Goal: Task Accomplishment & Management: Use online tool/utility

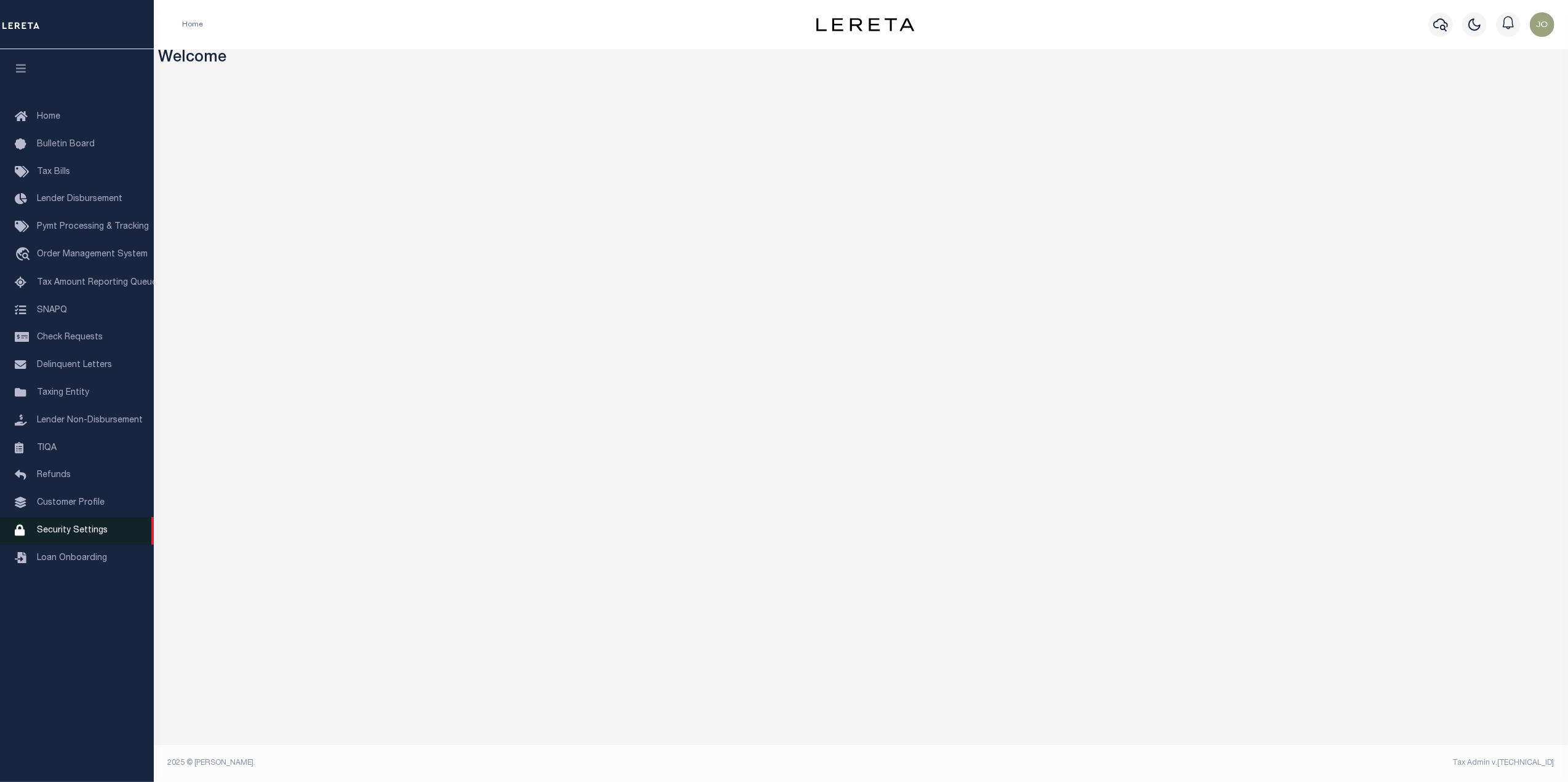
click at [90, 532] on span "Security Settings" at bounding box center [72, 531] width 70 height 8
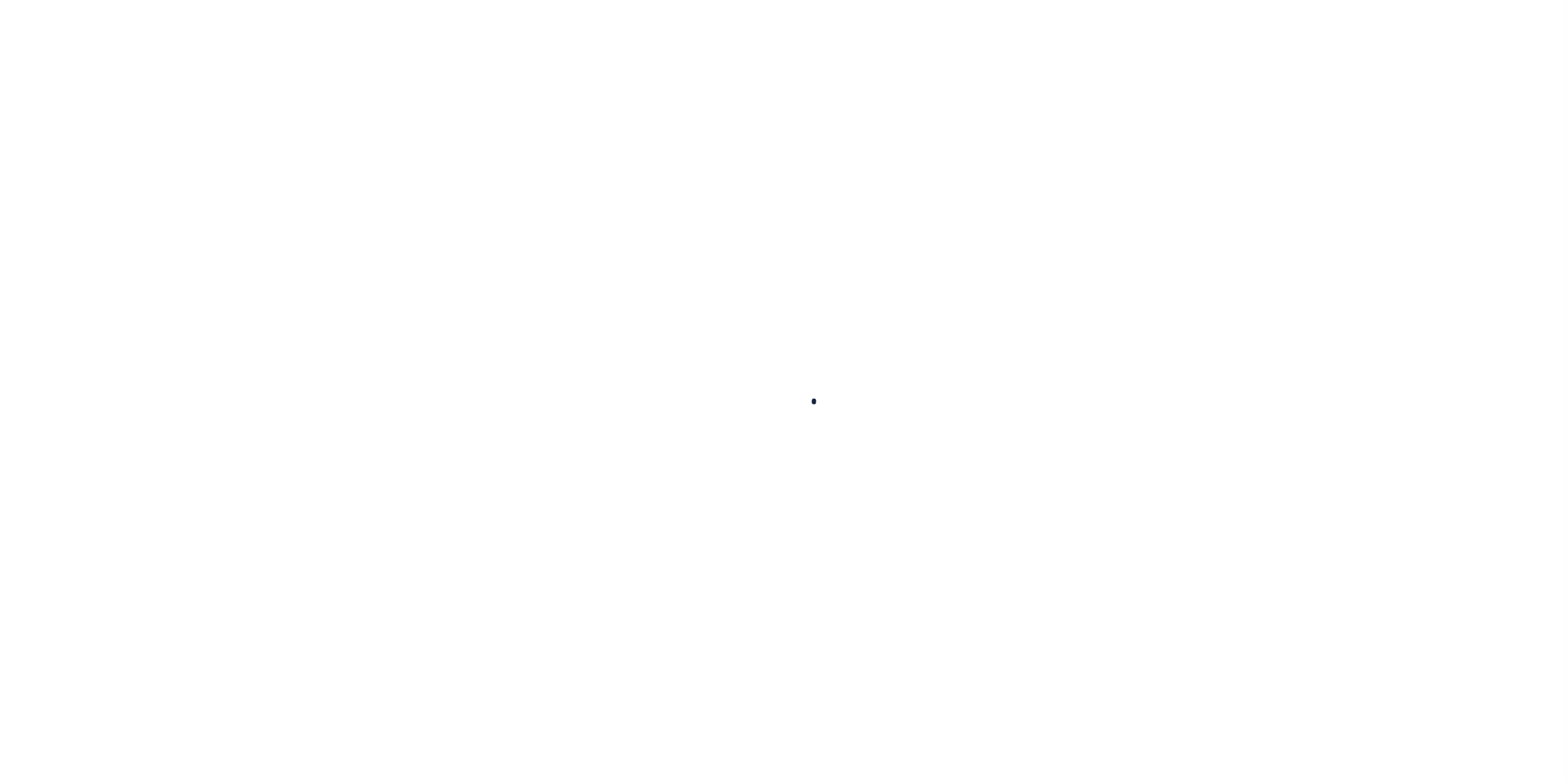
select select "100"
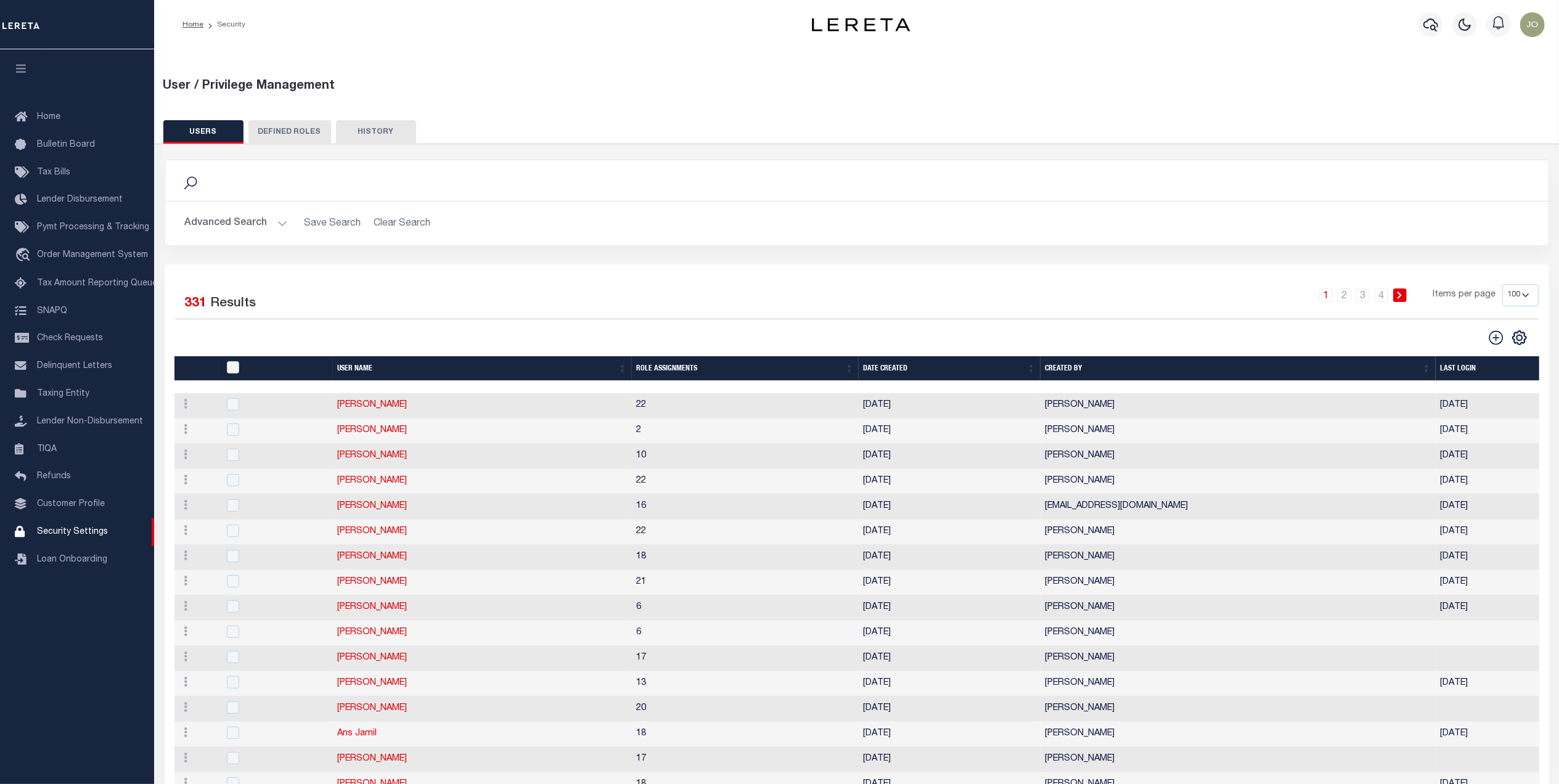
click at [277, 222] on button "Advanced Search" at bounding box center [236, 224] width 103 height 24
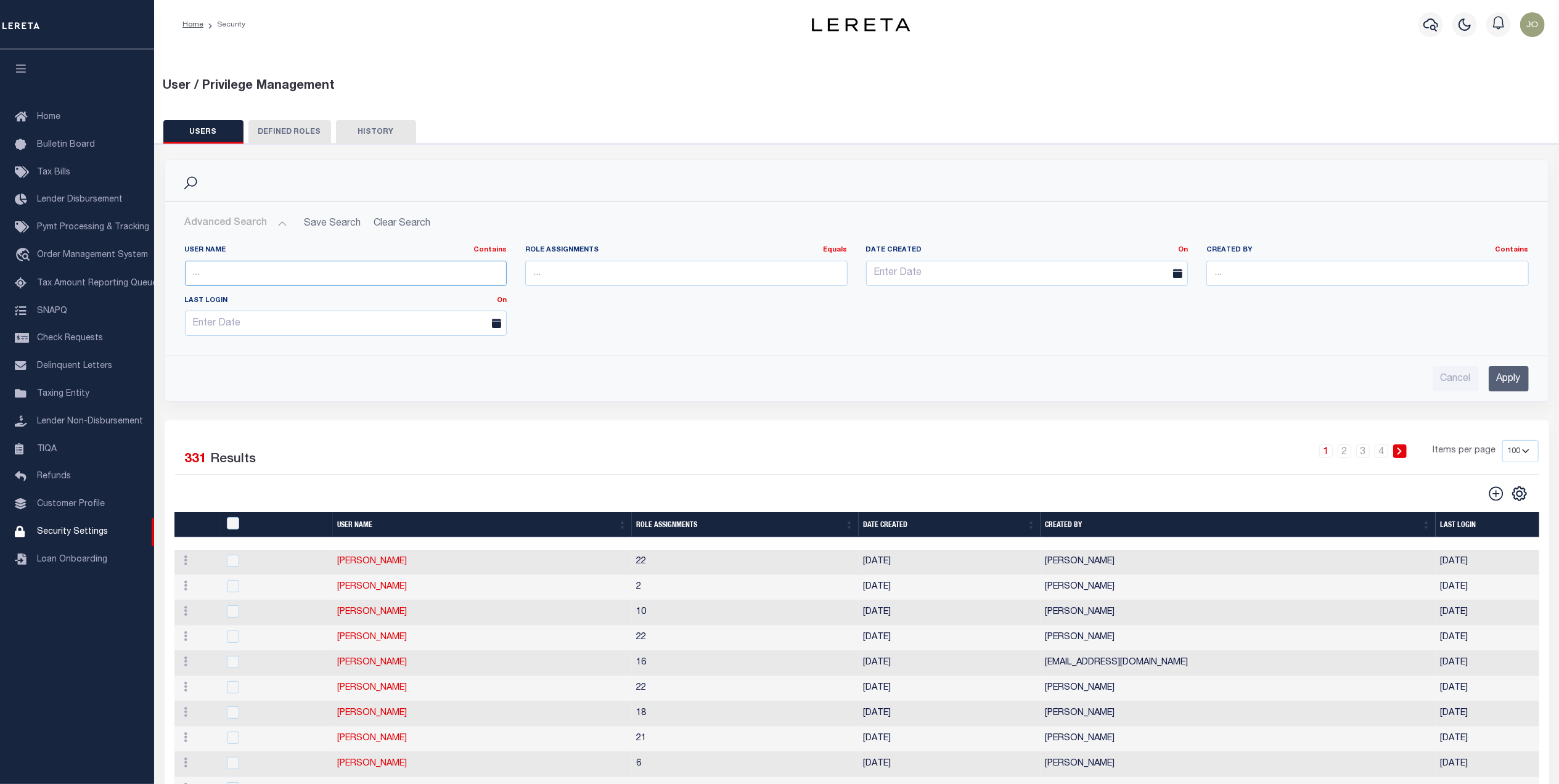
click at [382, 279] on input "text" at bounding box center [346, 273] width 323 height 25
click at [1513, 375] on input "Apply" at bounding box center [1509, 379] width 40 height 25
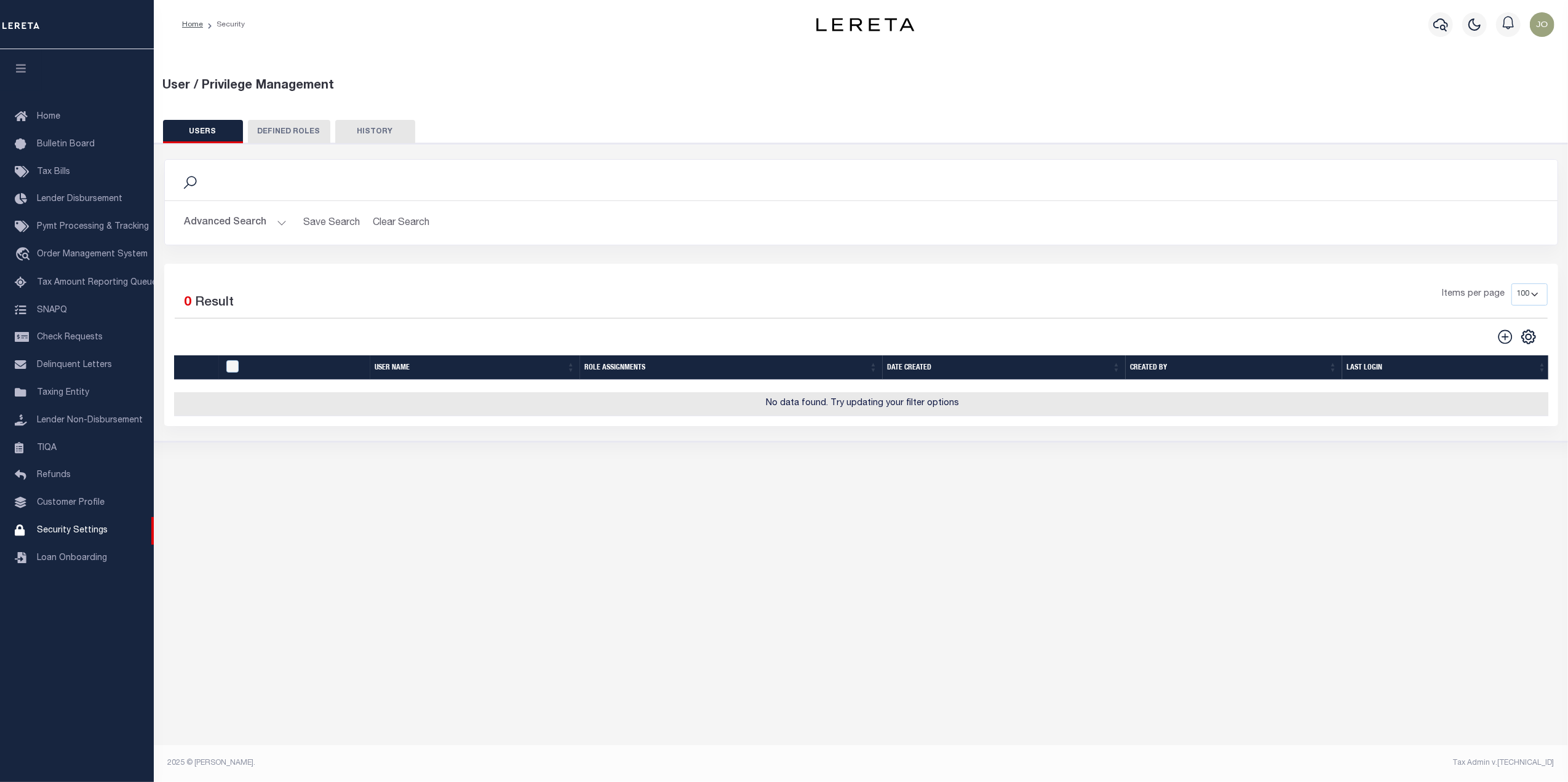
click at [255, 227] on button "Advanced Search" at bounding box center [236, 223] width 102 height 24
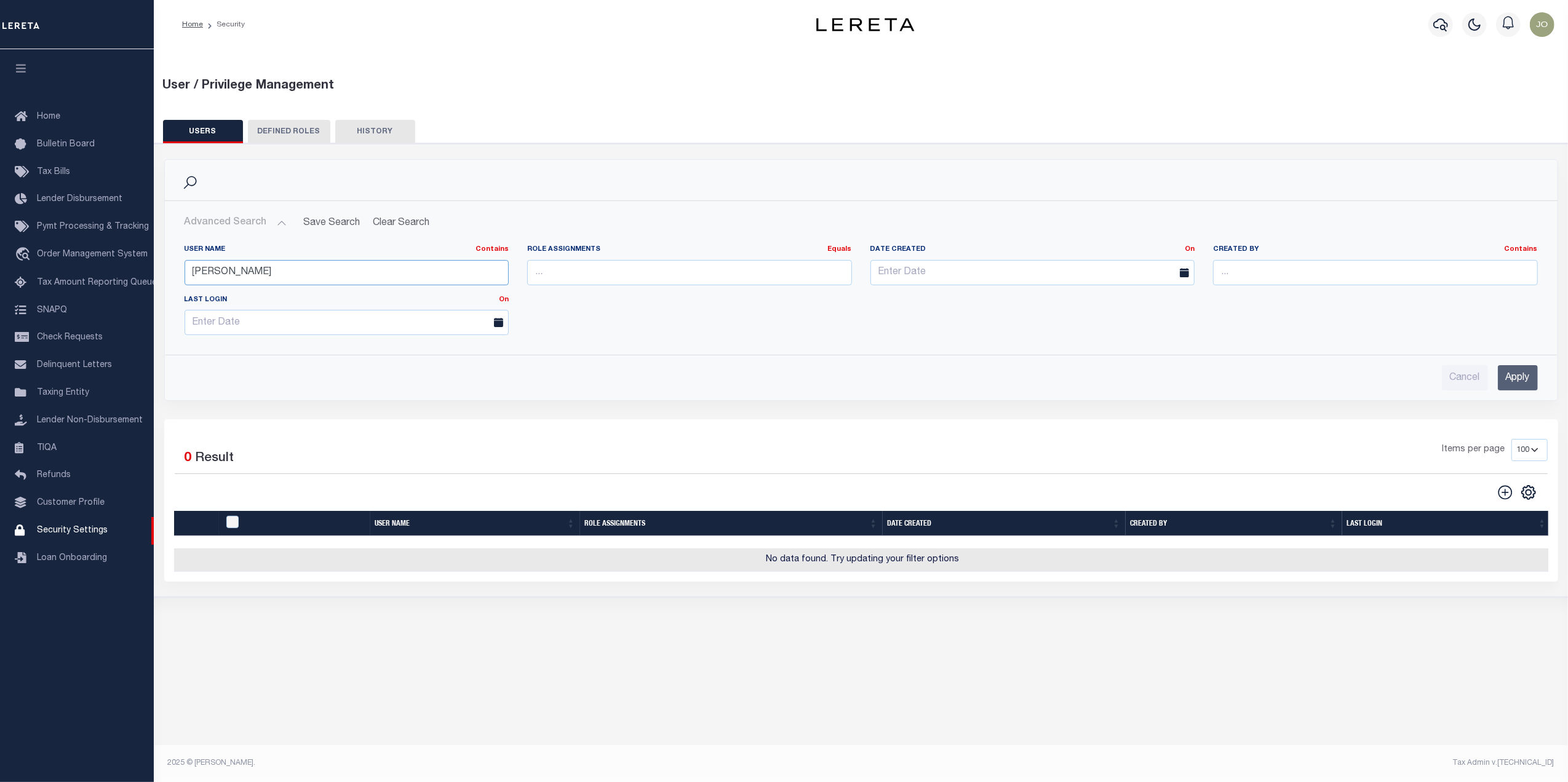
click at [272, 273] on input "fausto" at bounding box center [346, 272] width 325 height 25
type input "f"
click at [1514, 380] on input "Apply" at bounding box center [1518, 378] width 40 height 25
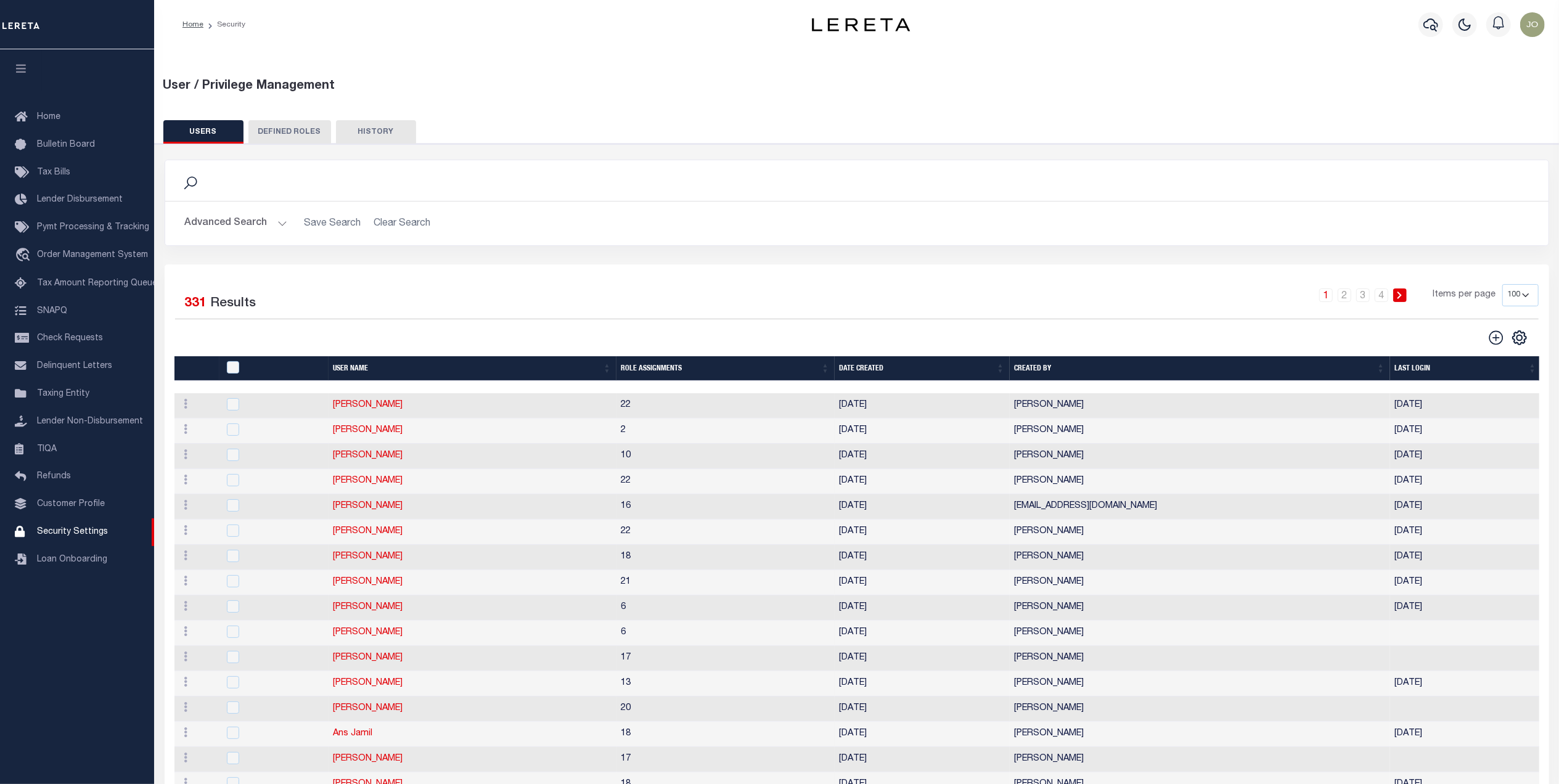
click at [265, 228] on button "Advanced Search" at bounding box center [236, 224] width 103 height 24
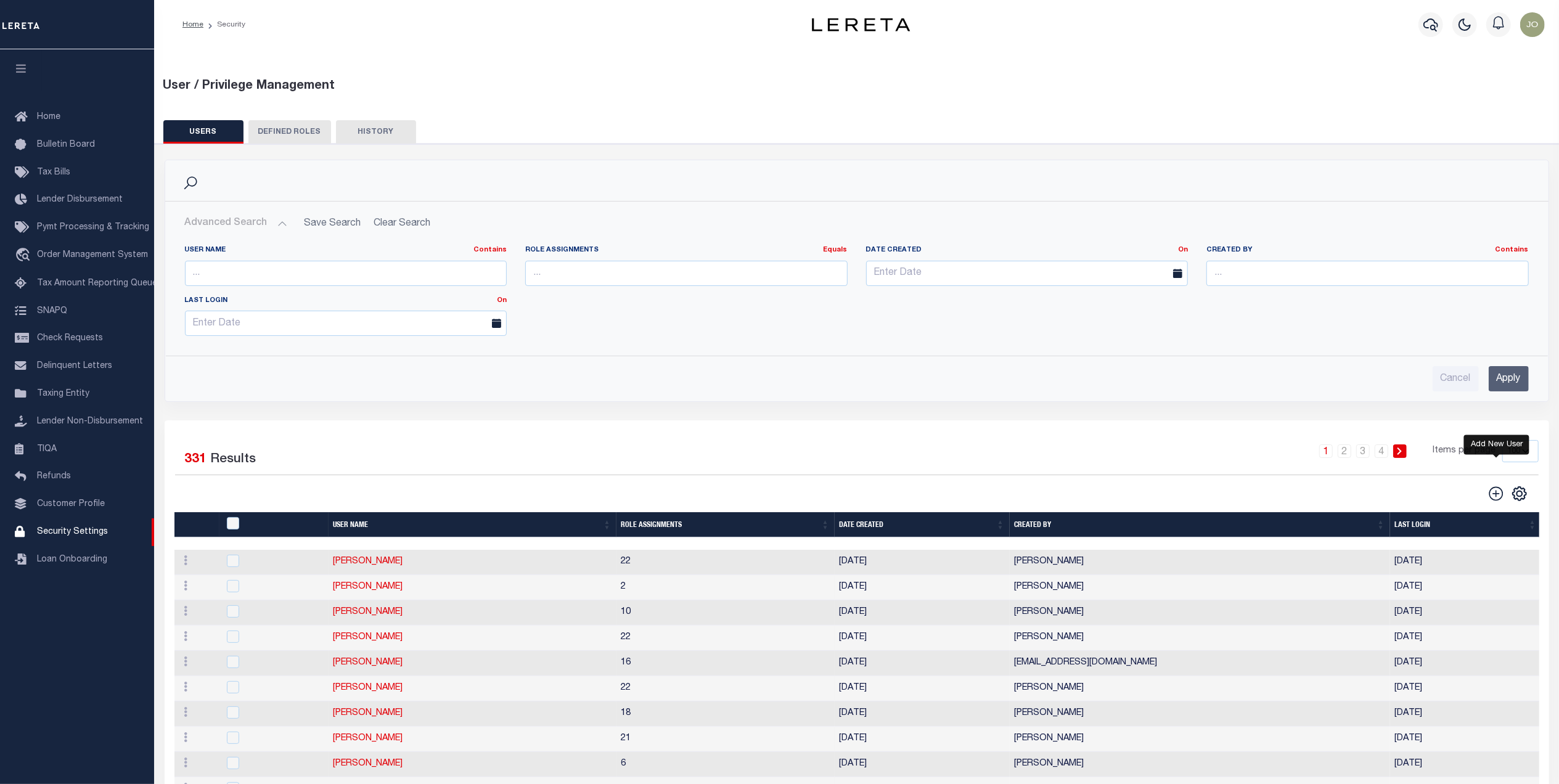
click at [1495, 499] on icon "" at bounding box center [1496, 493] width 16 height 16
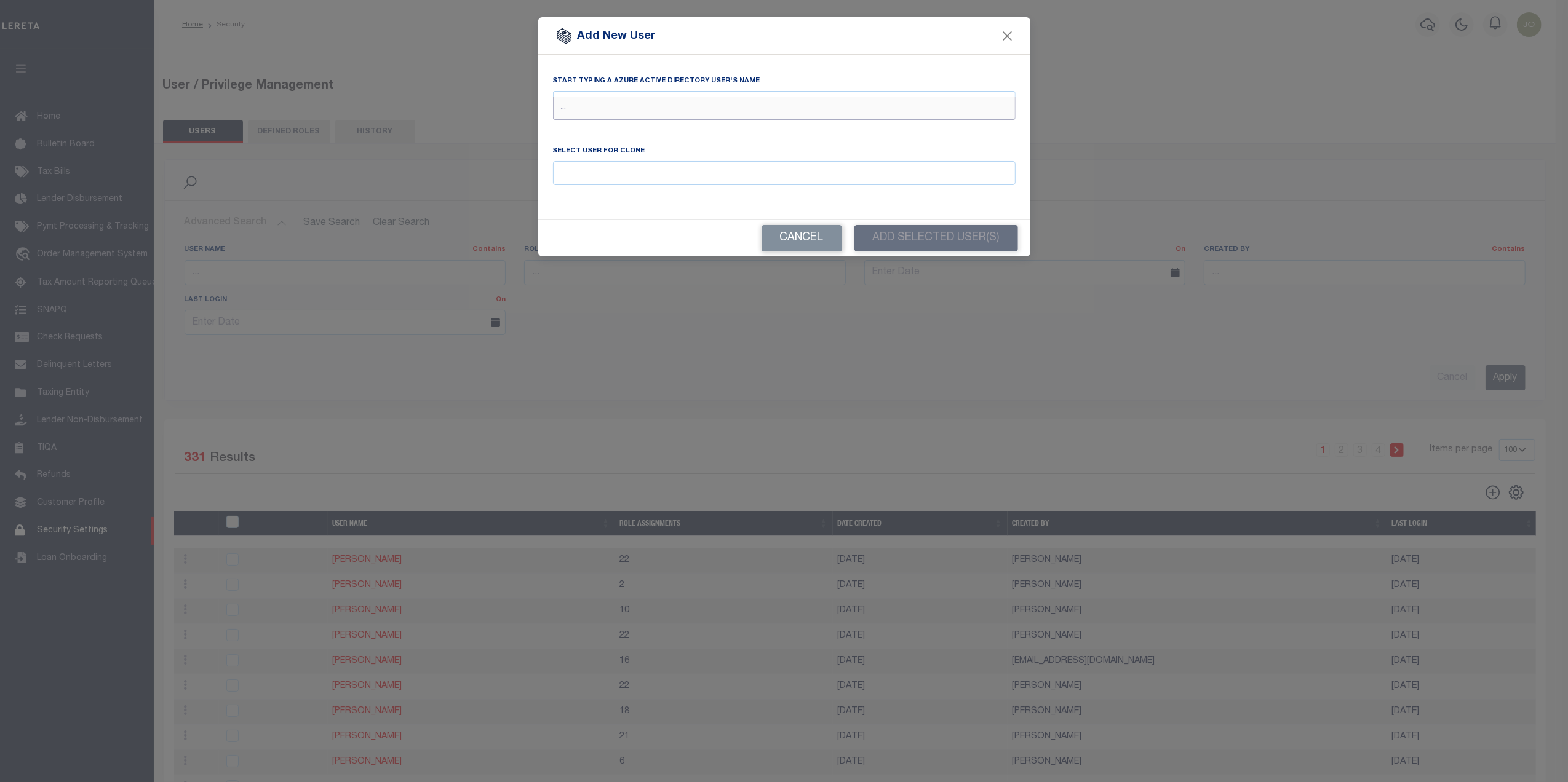
click at [615, 118] on input "text" at bounding box center [785, 108] width 463 height 23
type input "faus"
click at [657, 128] on div "Fausto Cabrera (Fausto.Cabrera@accumatch.com)" at bounding box center [784, 131] width 461 height 19
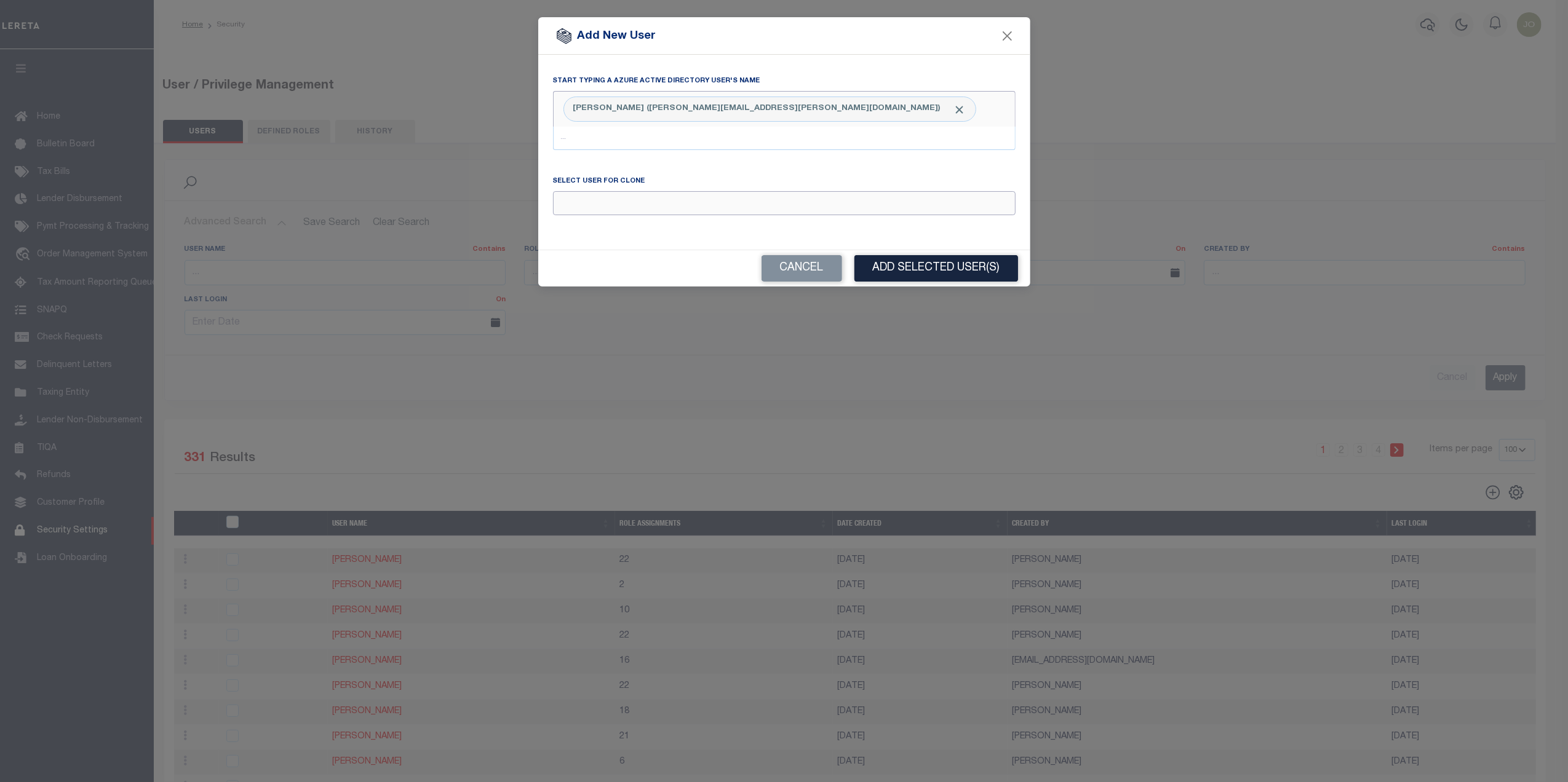
click at [610, 202] on input "Email" at bounding box center [785, 203] width 463 height 24
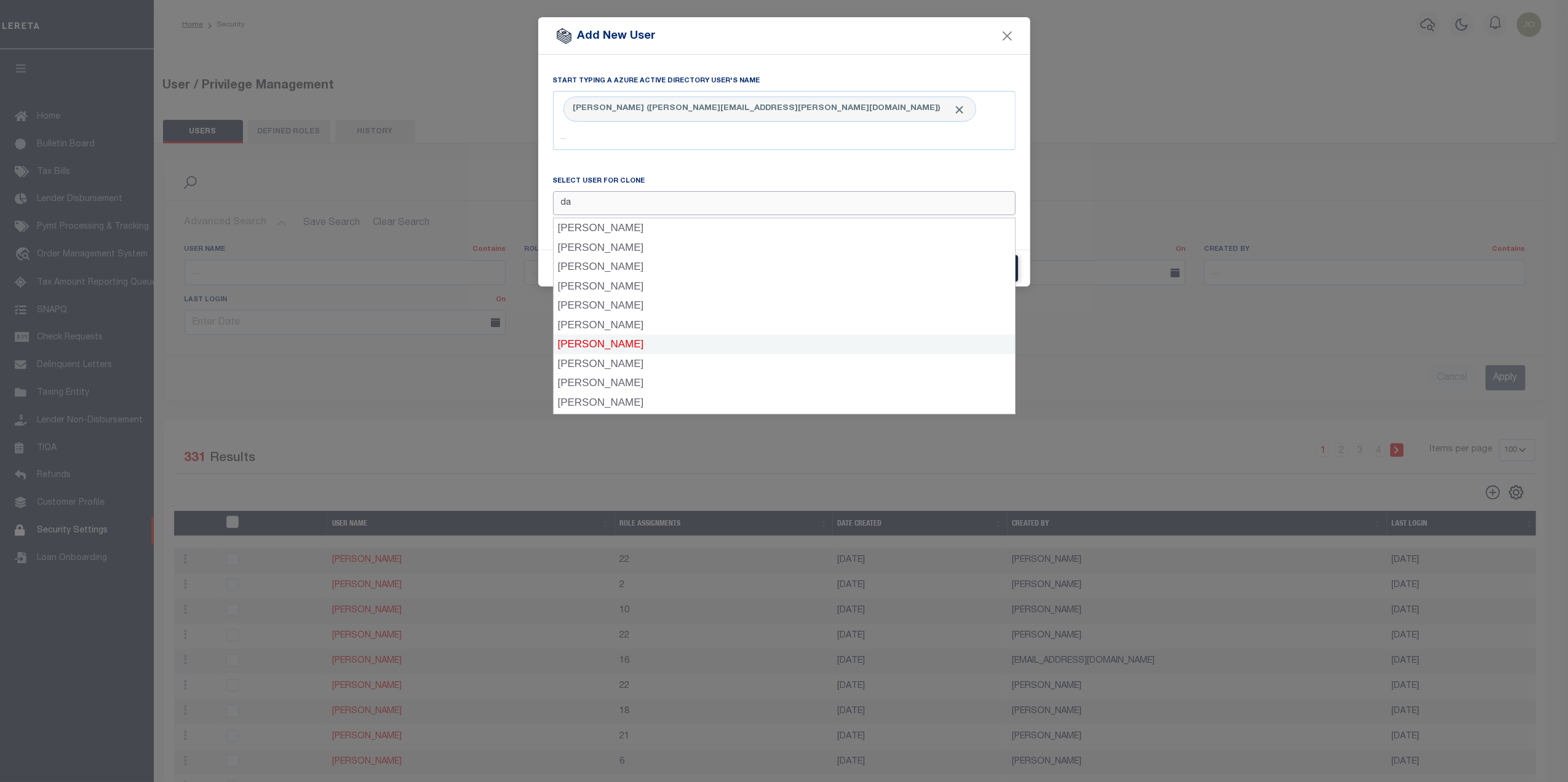
click at [620, 336] on div "Danny Morales" at bounding box center [784, 344] width 461 height 19
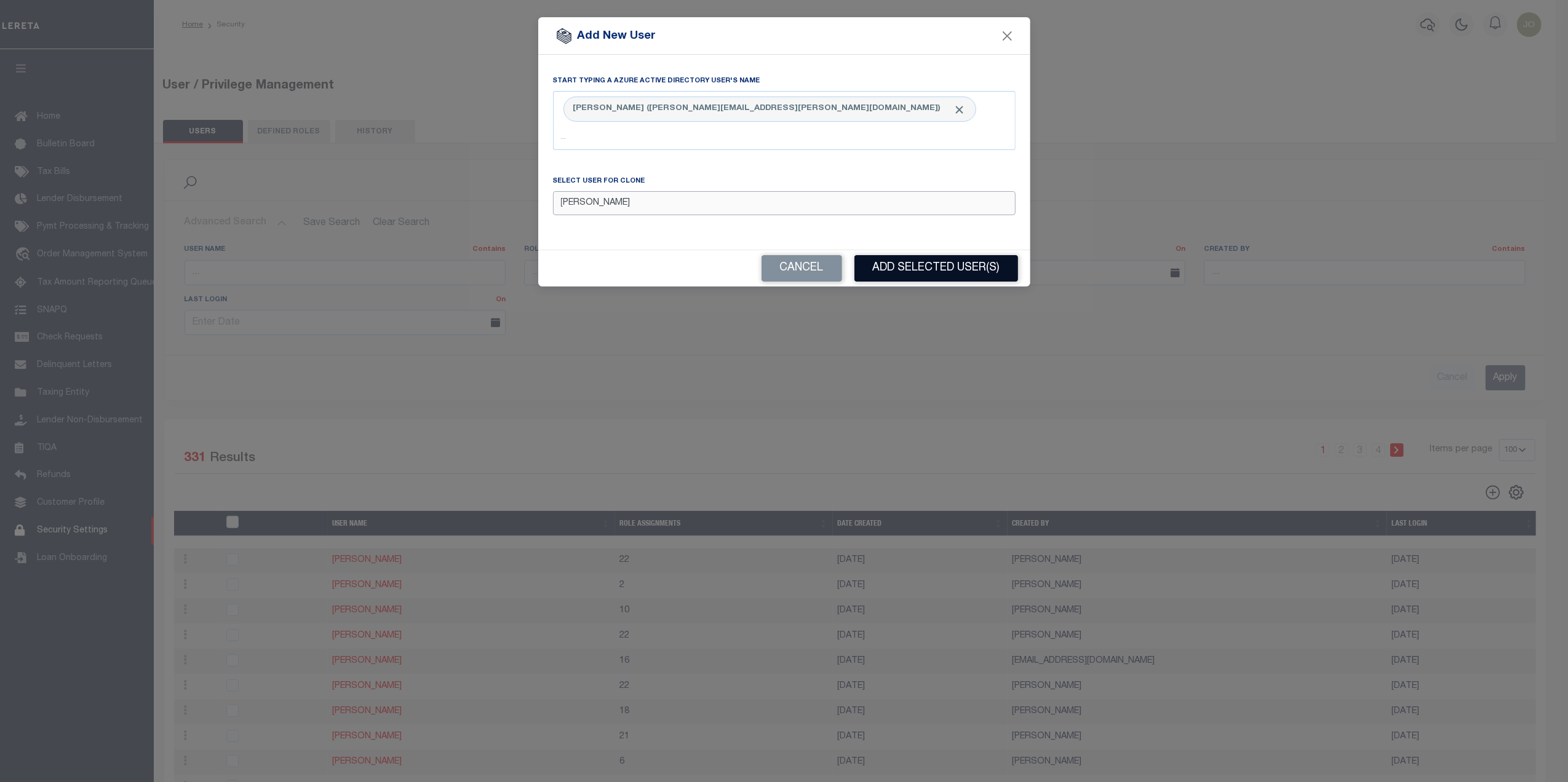
type input "Danny Morales"
click at [948, 268] on button "Add Selected User(s)" at bounding box center [936, 268] width 164 height 27
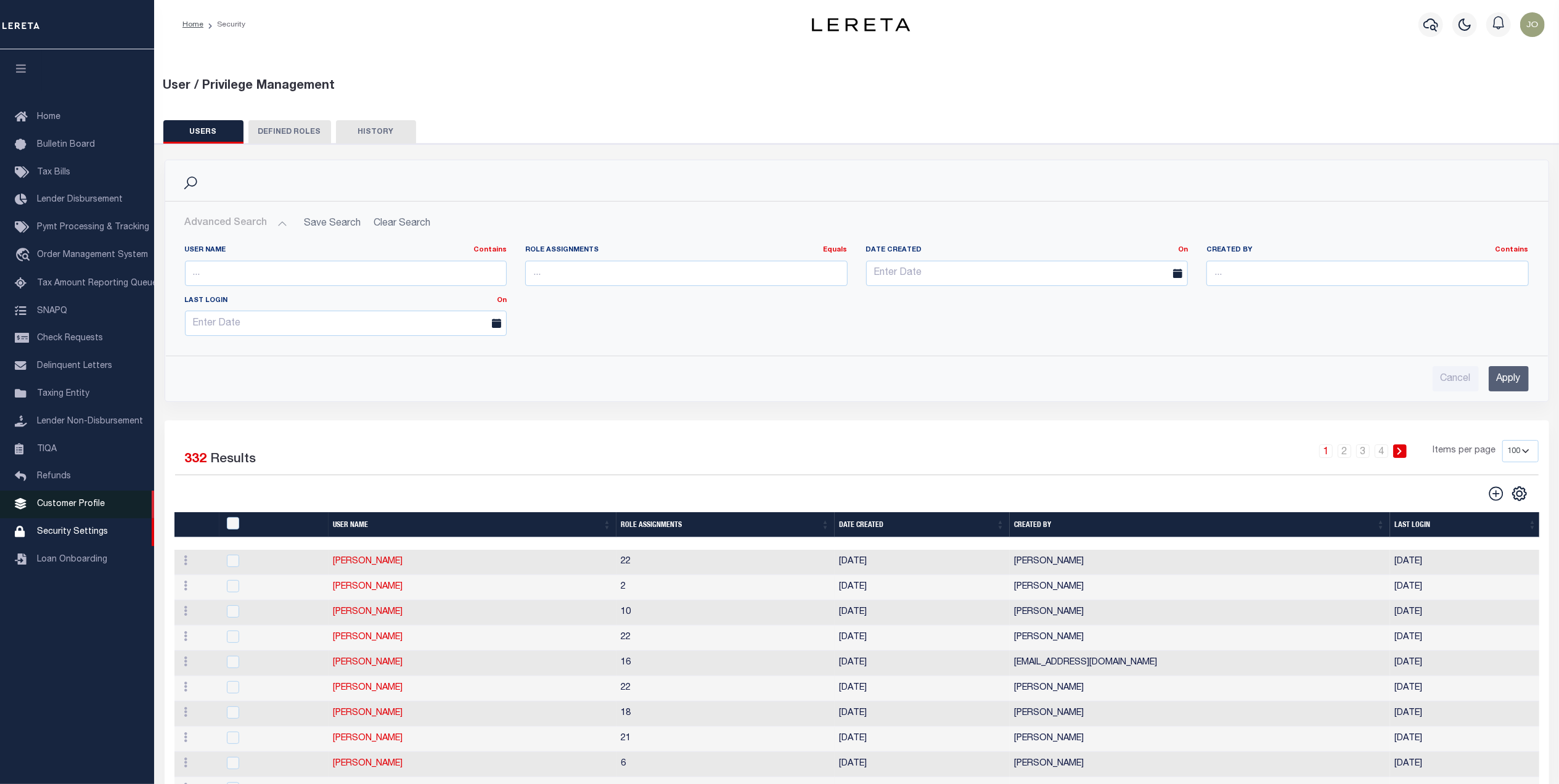
click at [77, 503] on span "Customer Profile" at bounding box center [71, 504] width 68 height 8
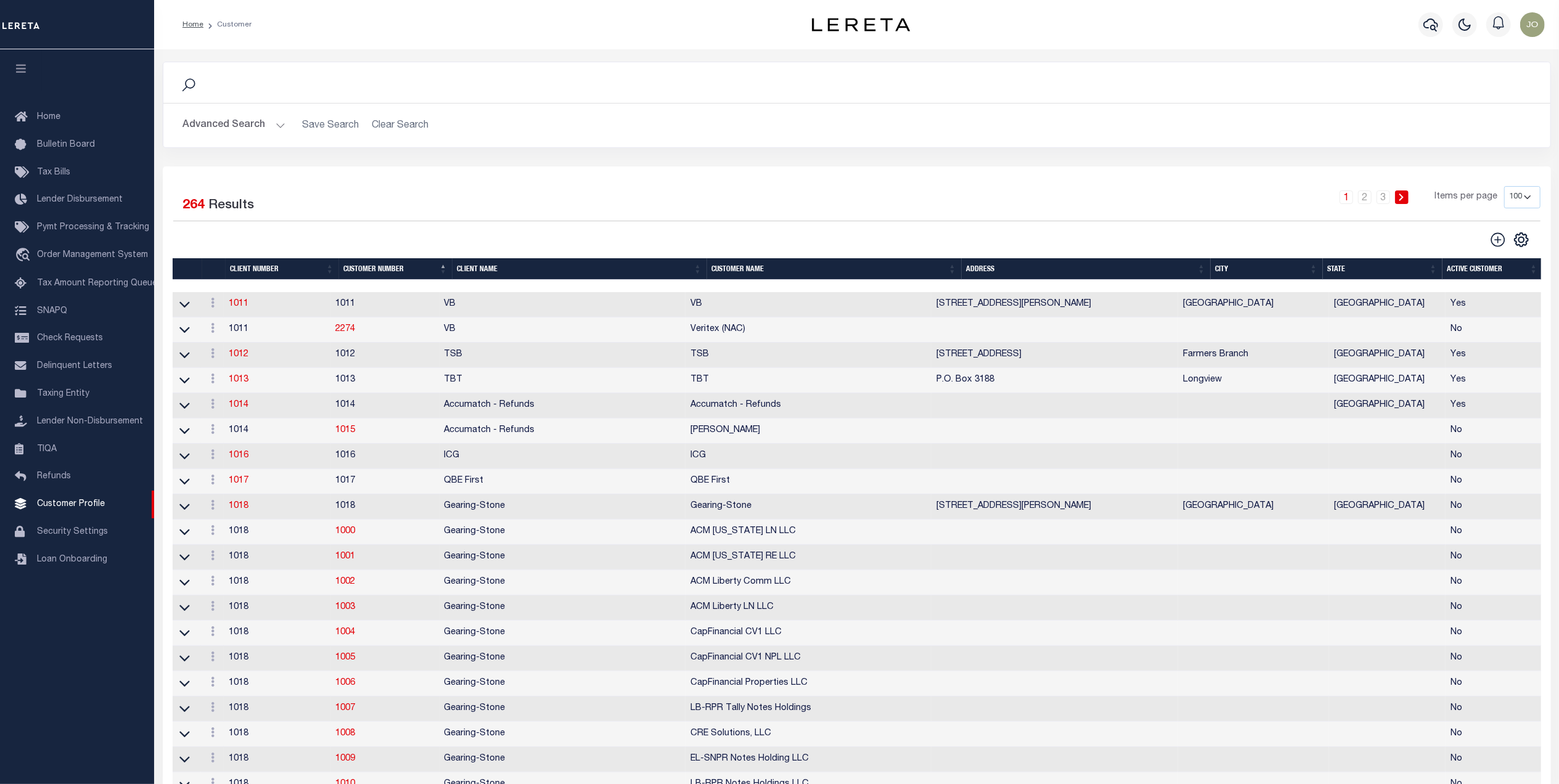
click at [702, 235] on div at bounding box center [515, 239] width 684 height 18
click at [582, 208] on div "1 2 3 Items per page 100 200 400" at bounding box center [1030, 203] width 1021 height 32
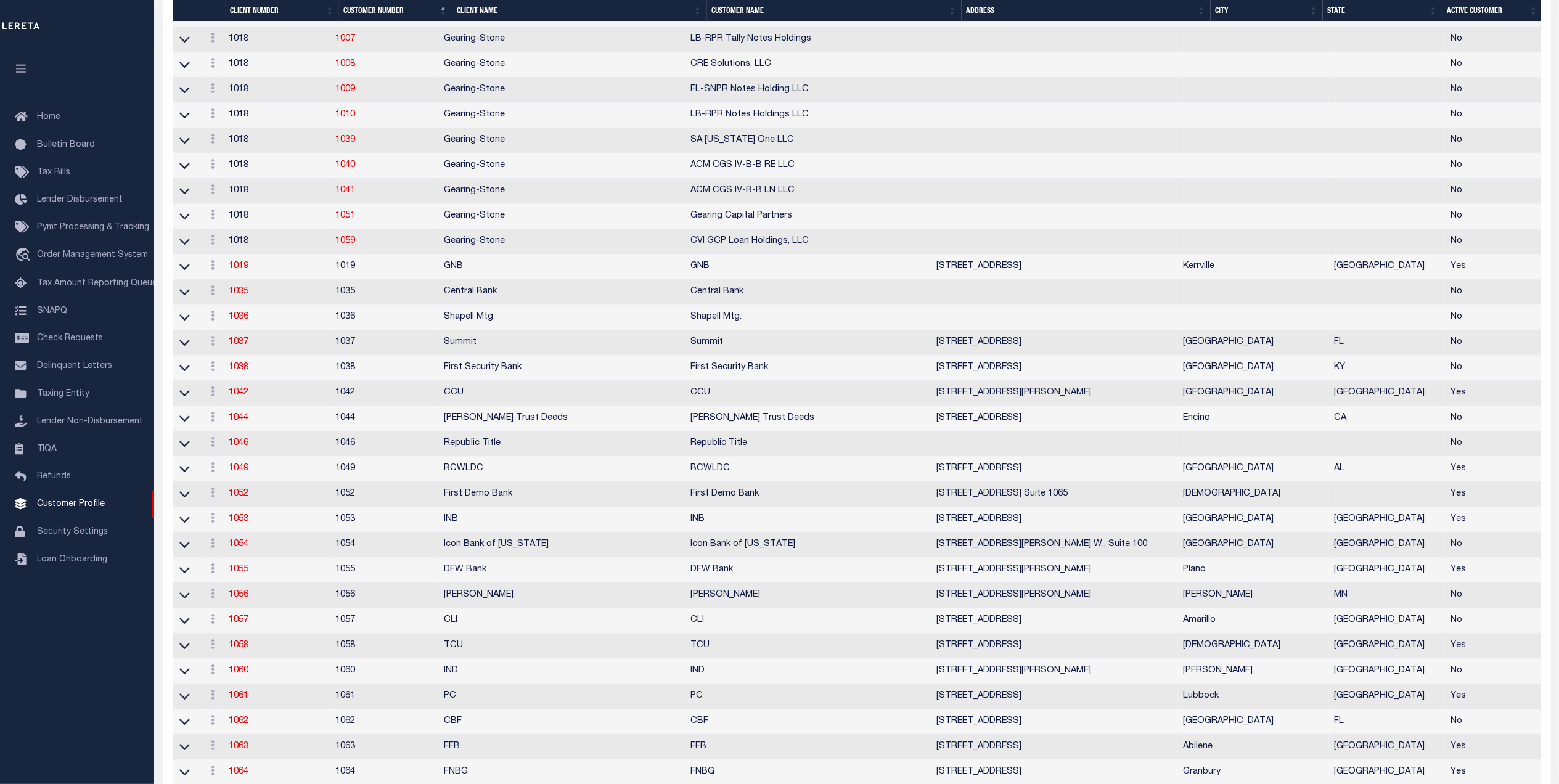
scroll to position [576, 0]
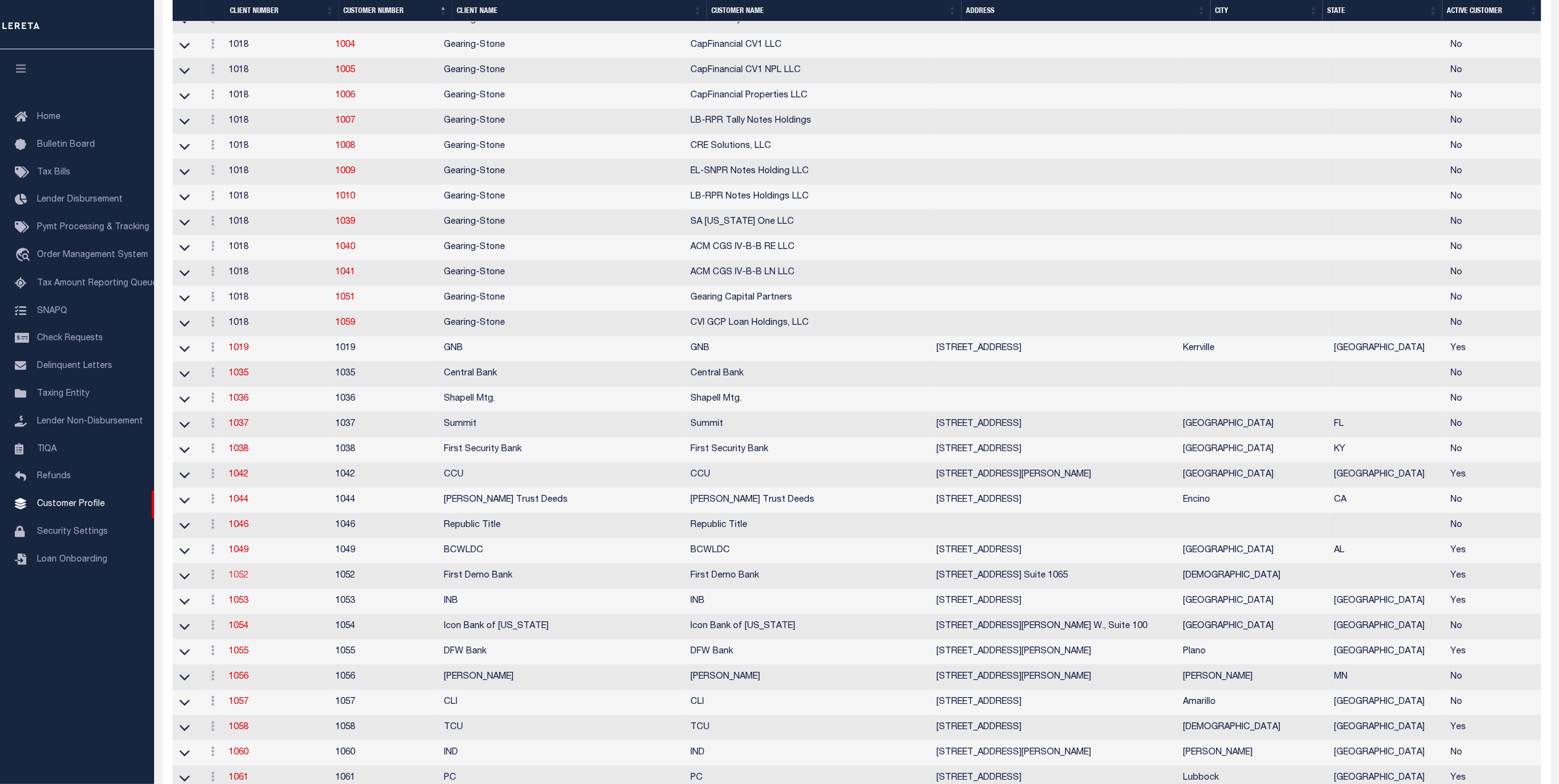
click at [245, 580] on link "1052" at bounding box center [238, 576] width 19 height 8
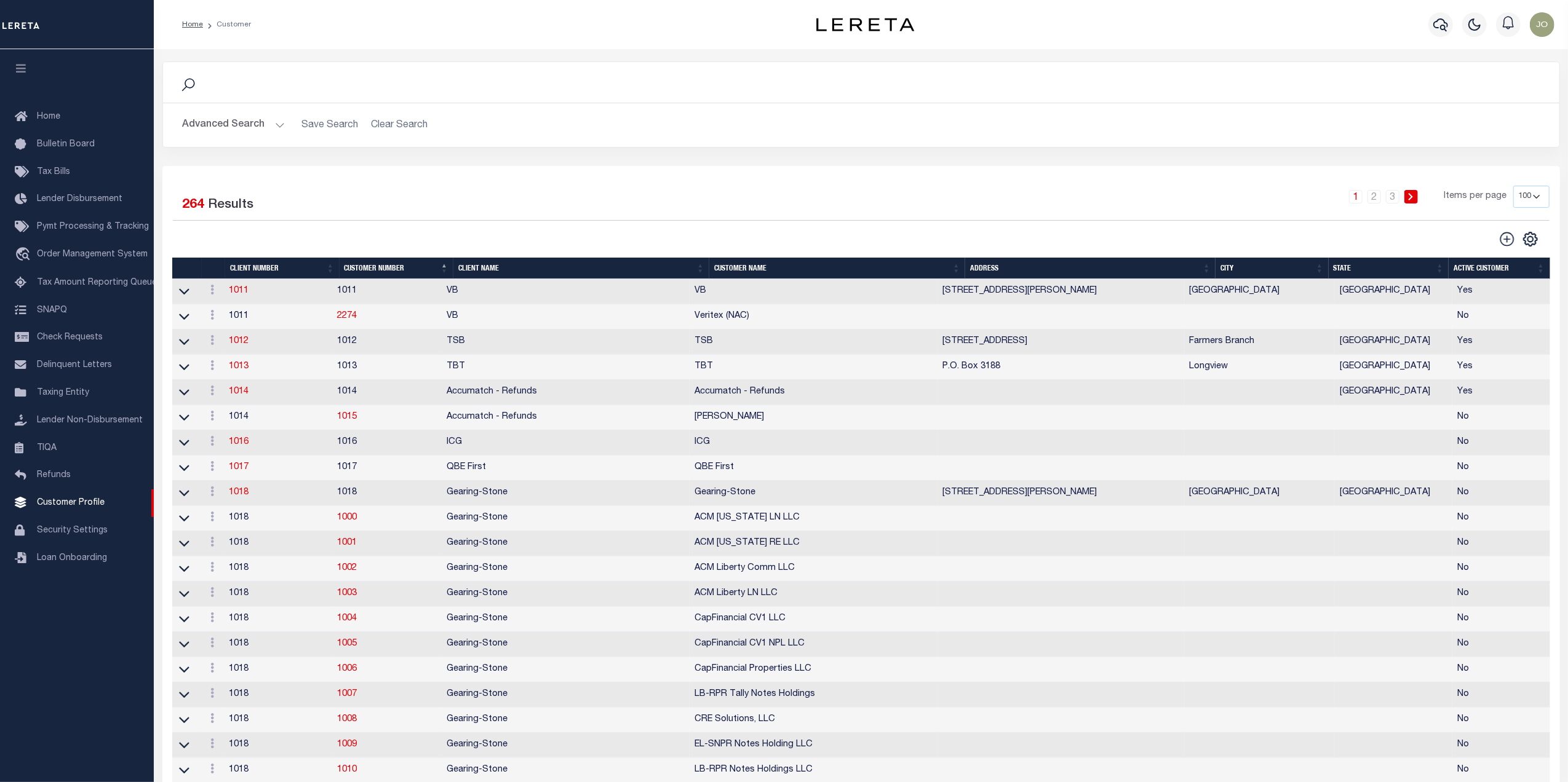
select select
type input "First Demo Bank"
type input "1052"
type input "First Demo Bank"
select select "Mixed Portfolio"
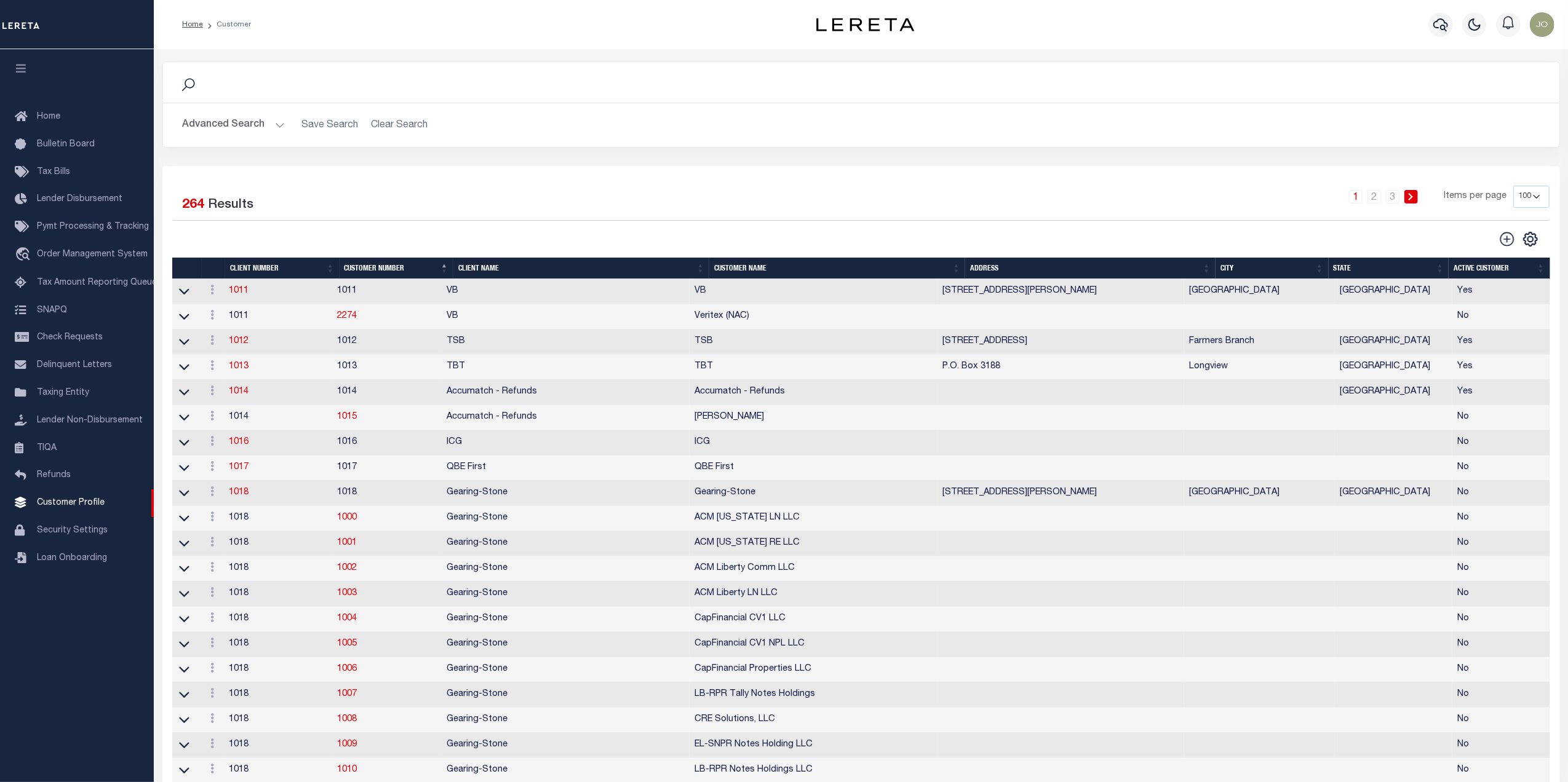
type input "Freddy Rodriguez"
type input "10/30/2022"
select select "Tier 1"
checkbox input "true"
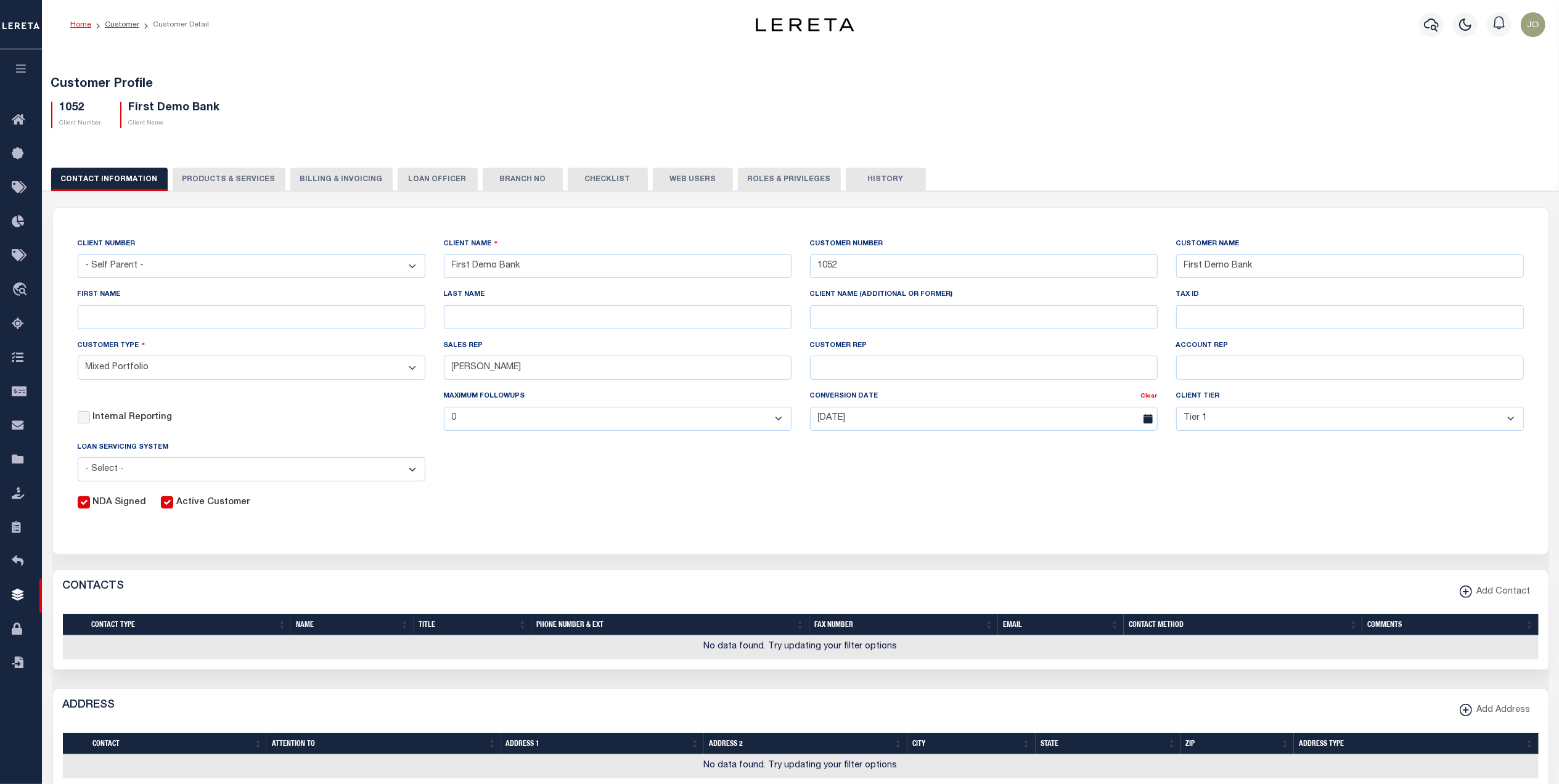
click at [672, 175] on button "Web Users" at bounding box center [693, 180] width 80 height 24
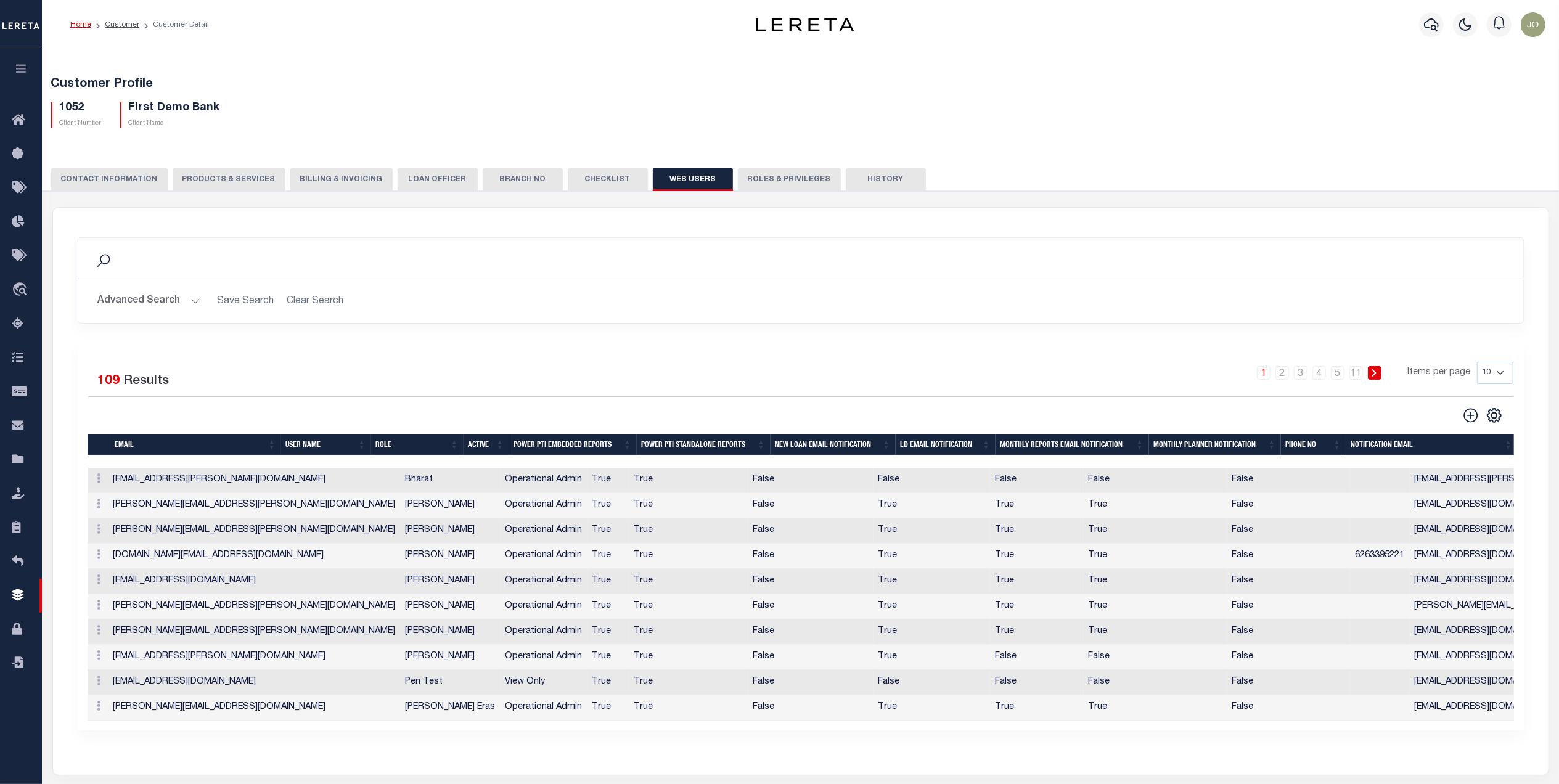
click at [21, 73] on icon "button" at bounding box center [21, 68] width 14 height 11
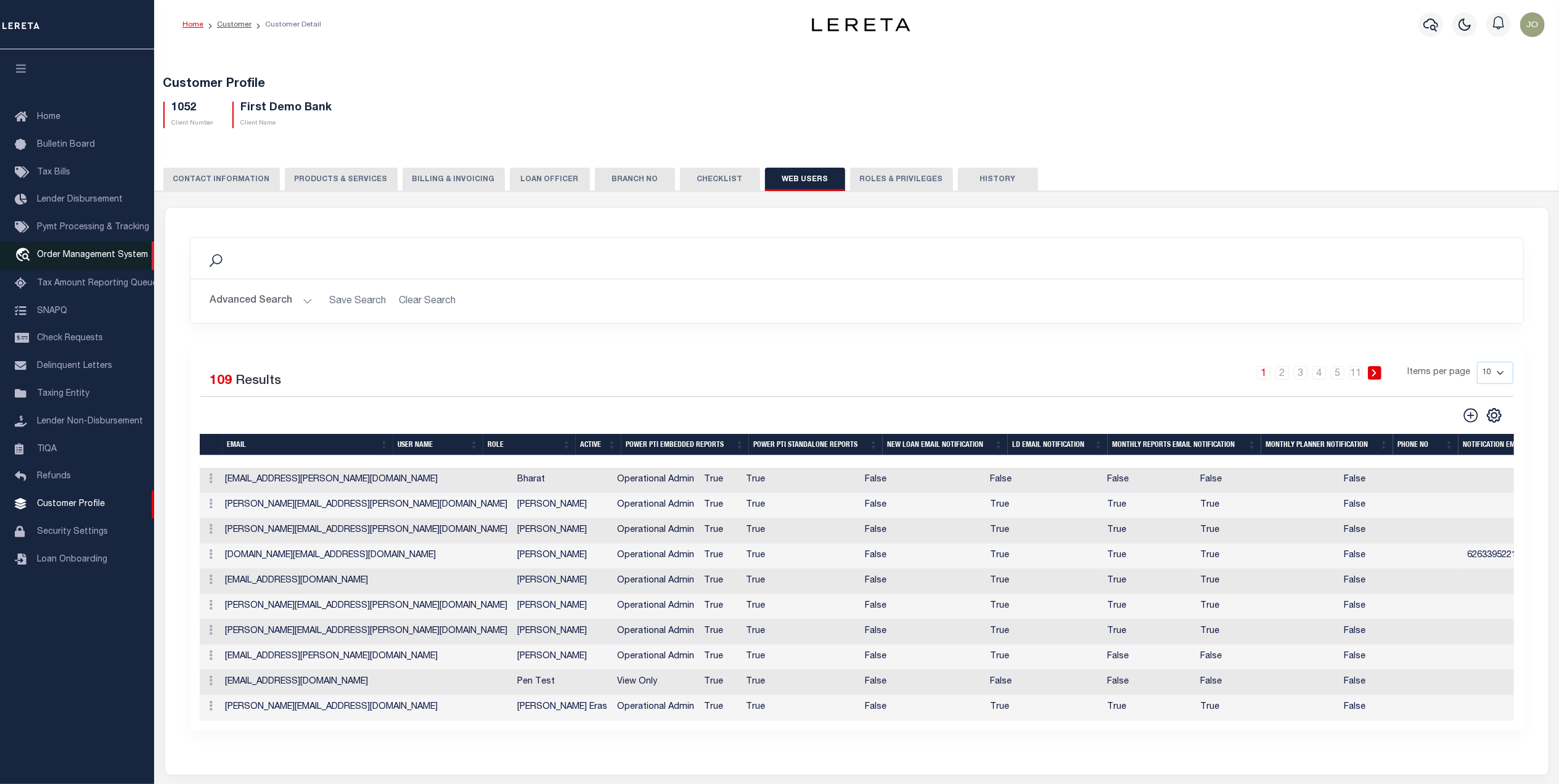
click at [92, 254] on span "Order Management System" at bounding box center [92, 255] width 111 height 8
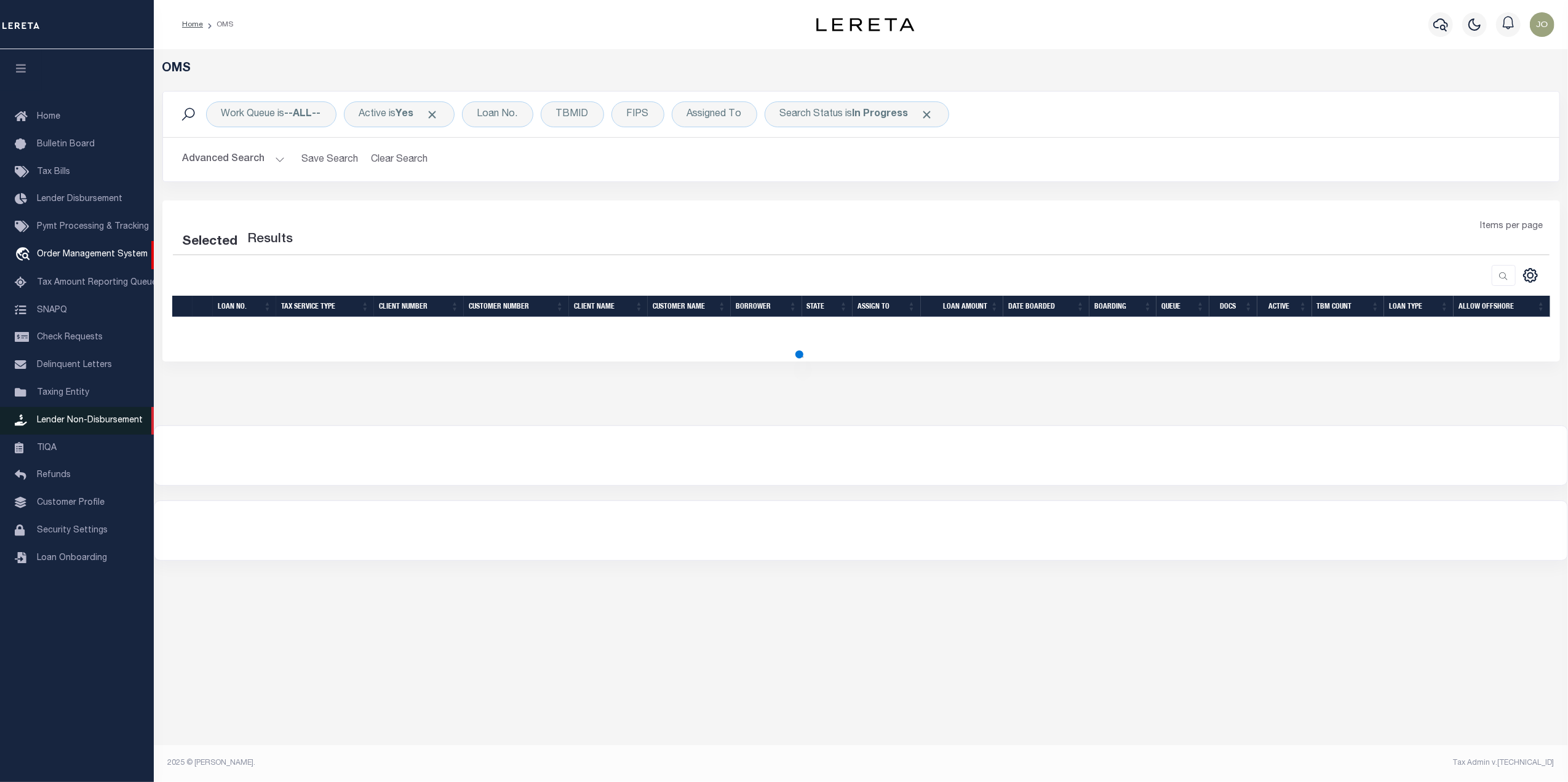
select select "200"
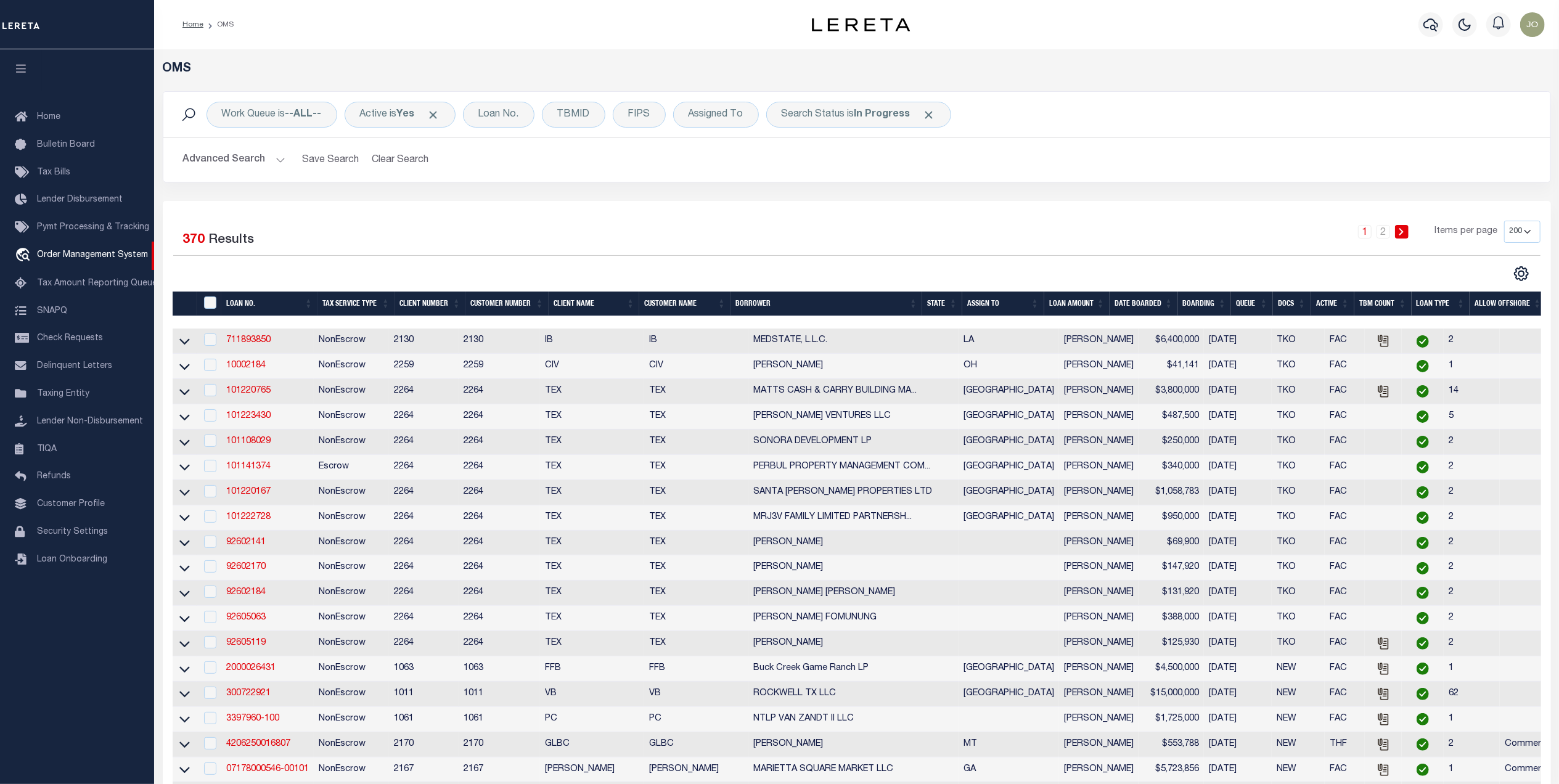
click at [607, 274] on div at bounding box center [515, 273] width 684 height 16
click at [262, 471] on link "101141374" at bounding box center [248, 466] width 45 height 8
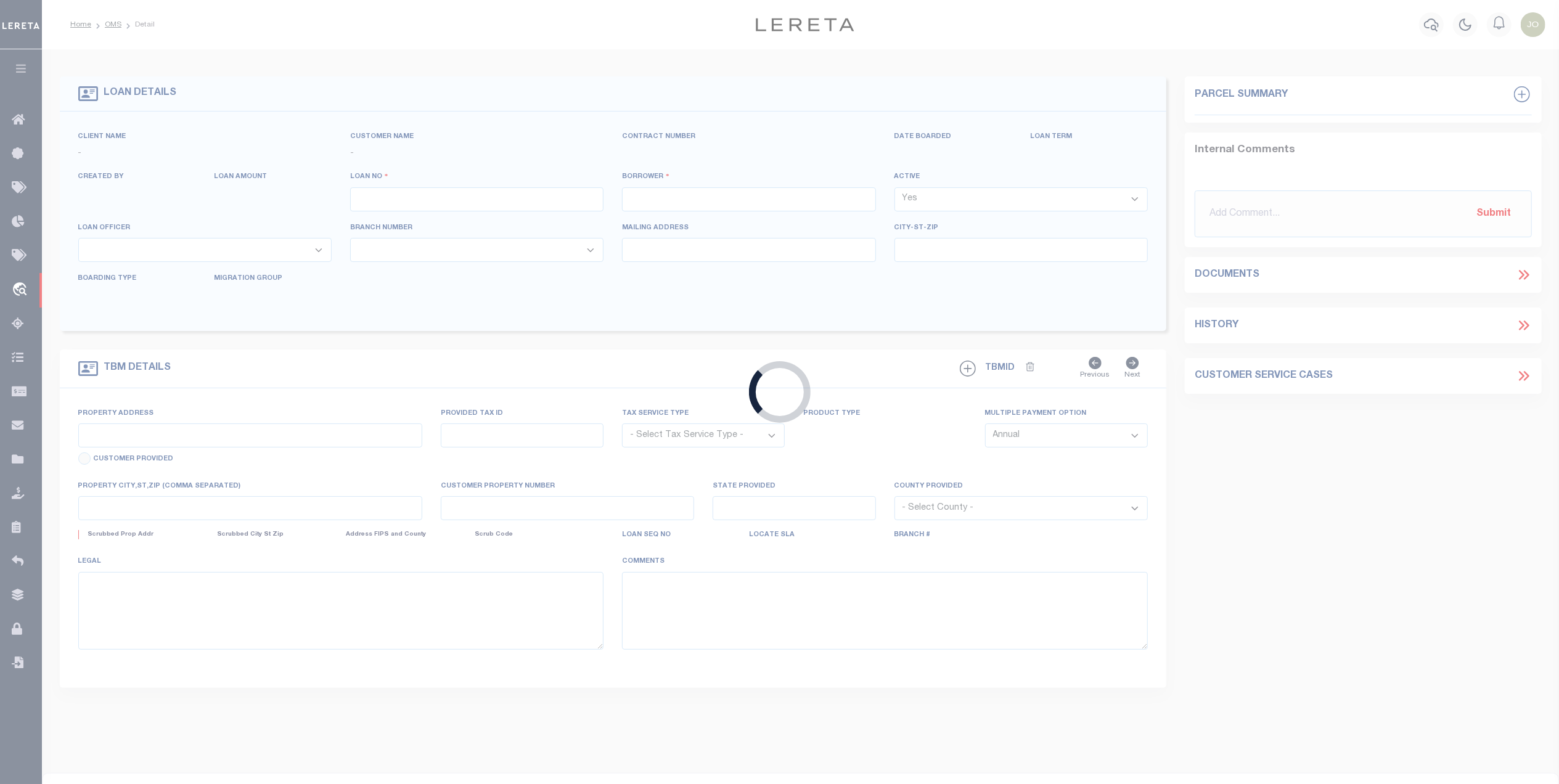
type input "101141374"
type input "PERBUL PROPERTY MANAGEMENT COMPANY LLC"
select select
type input "4823 S JACKSON RD STE C"
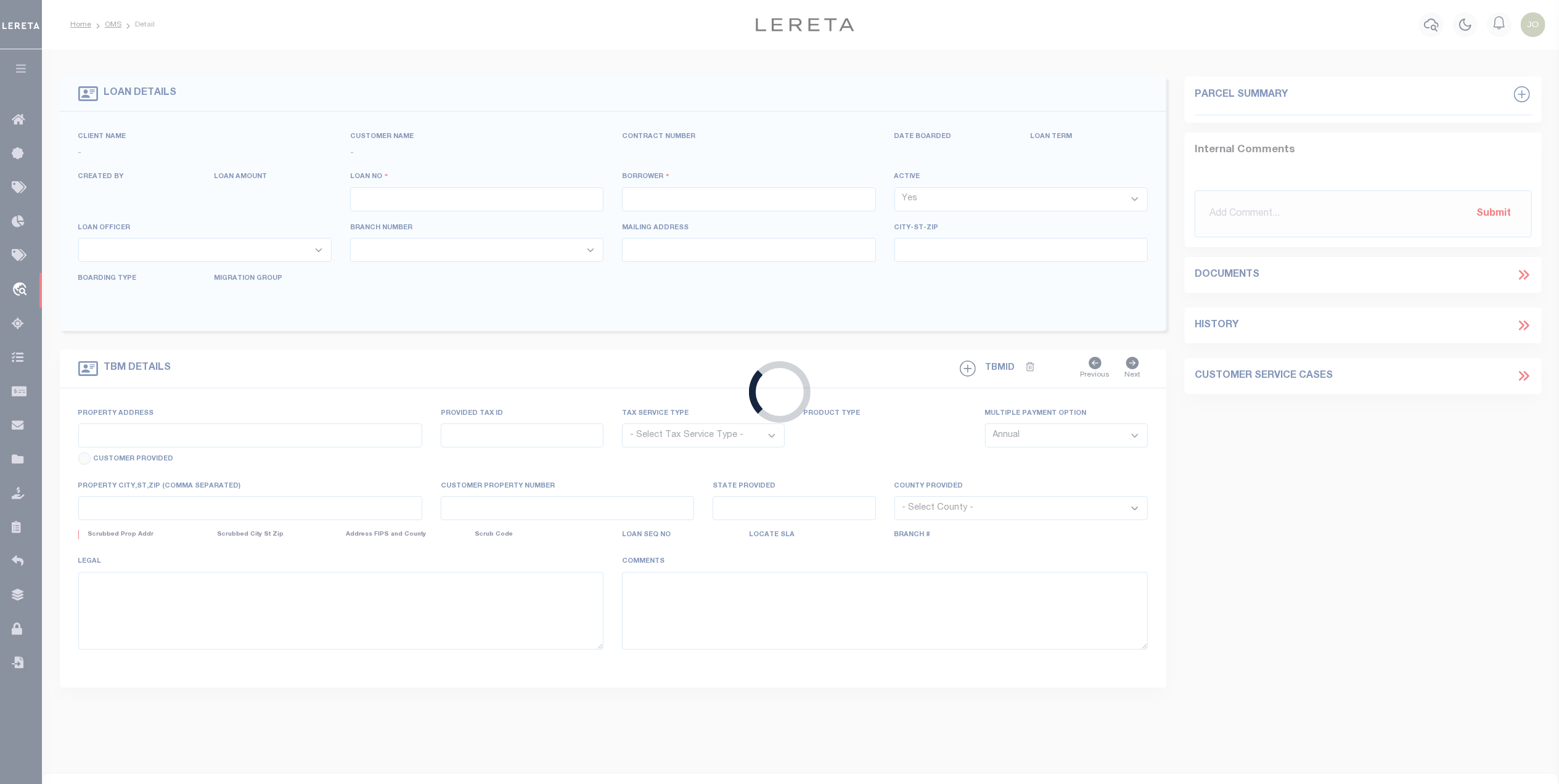
type input "EDINBURG TX 78539"
select select "Escrow"
select select "22438"
select select "8148"
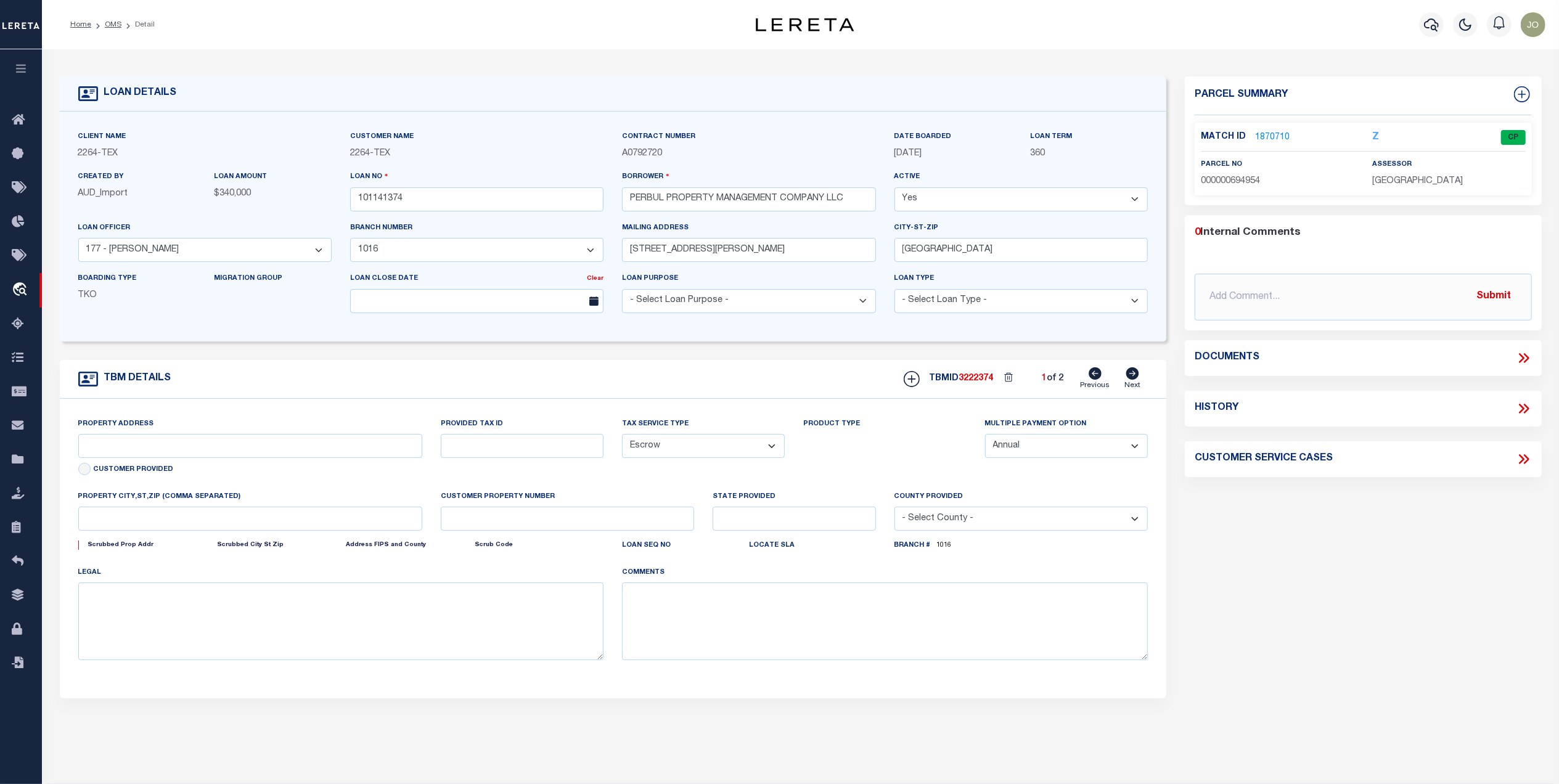
type input "4823 S JACKSON RD"
type input "B2542-00-000-0016-00"
select select
type input "EDINBURG TX 78539"
type input "[GEOGRAPHIC_DATA]"
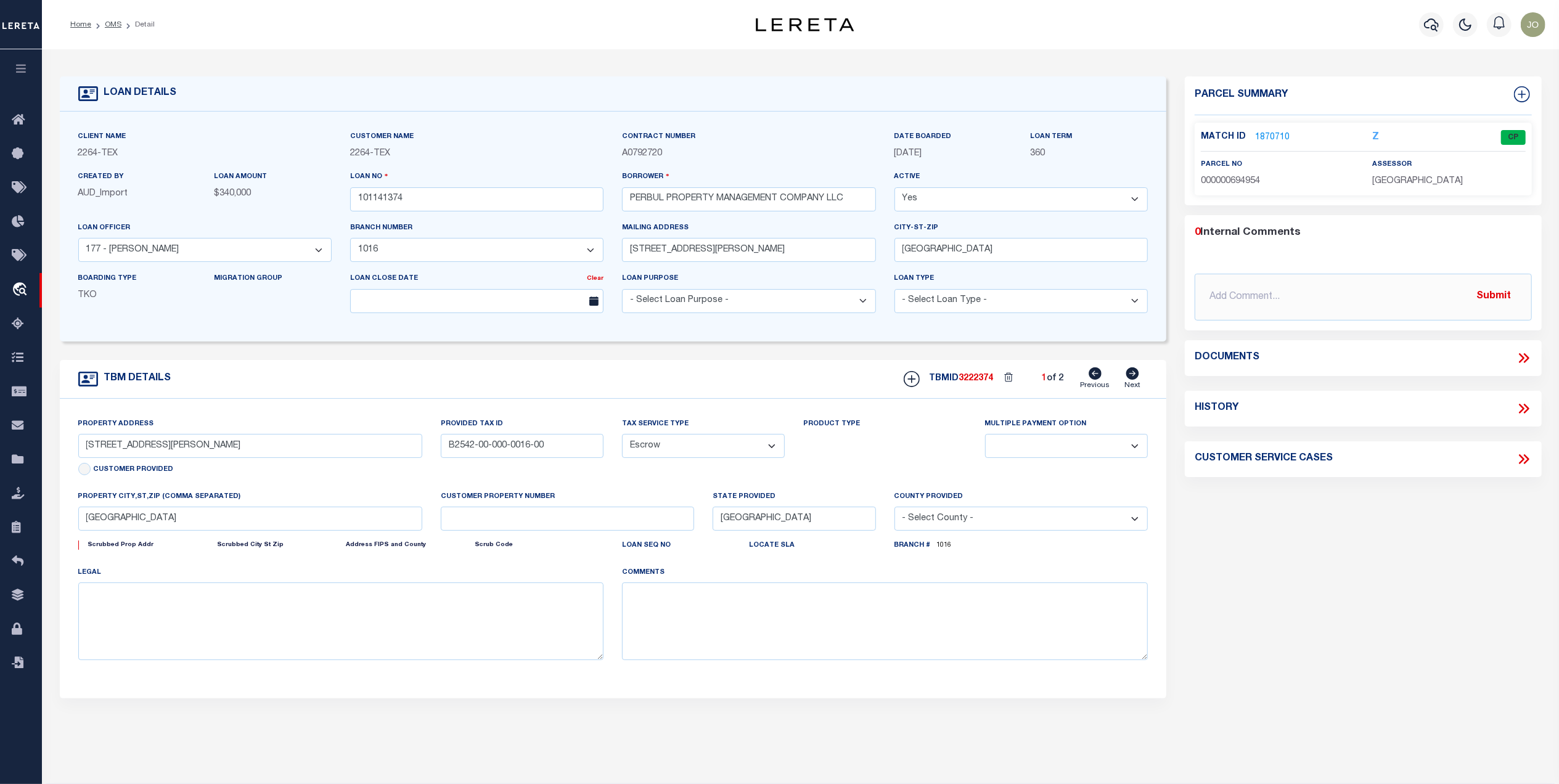
select select
type textarea "LOT 16, BENTLEY ESTATES S/D, EDINBURG, HCTX"
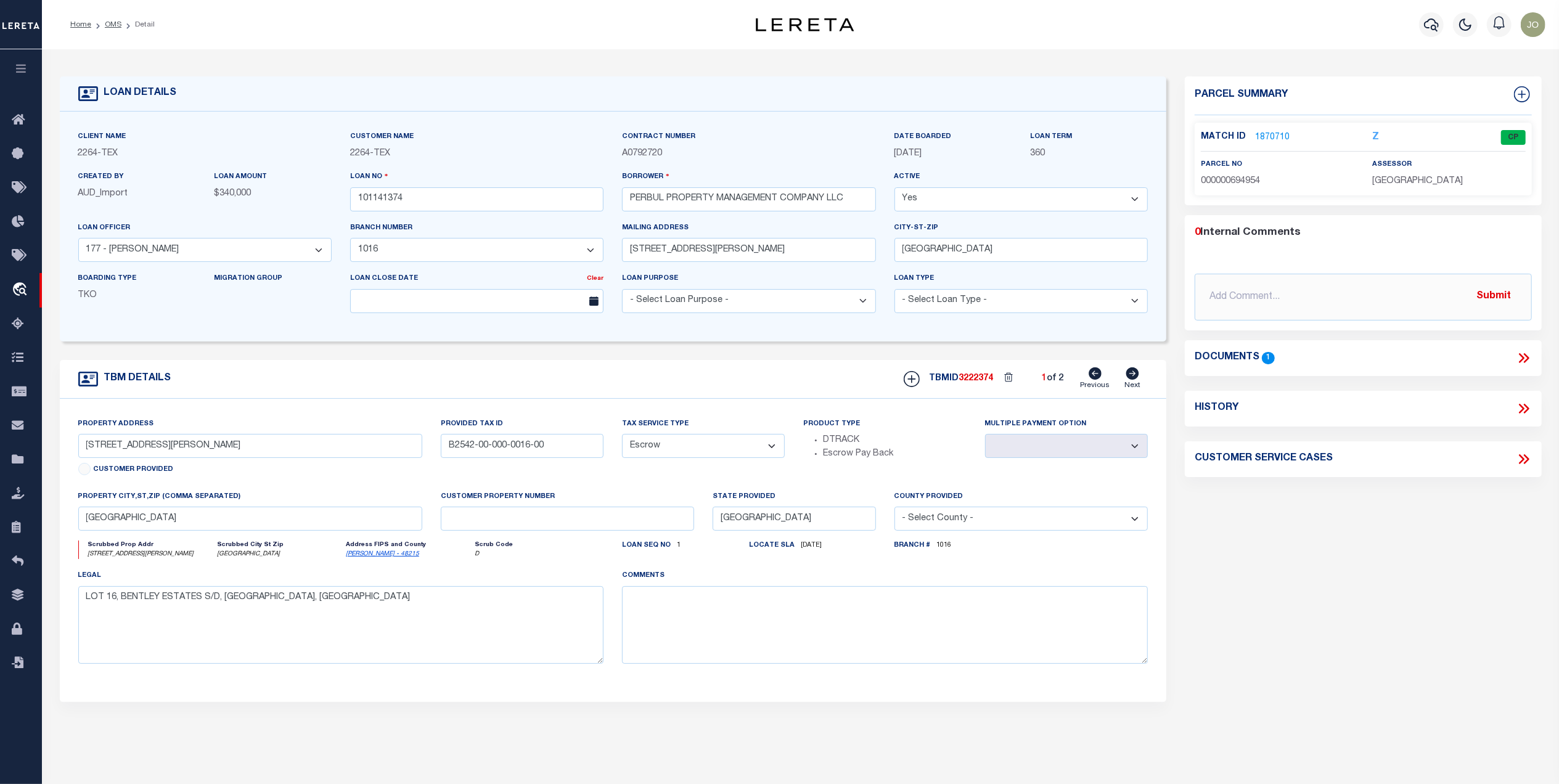
click at [1278, 135] on link "1870710" at bounding box center [1272, 137] width 34 height 13
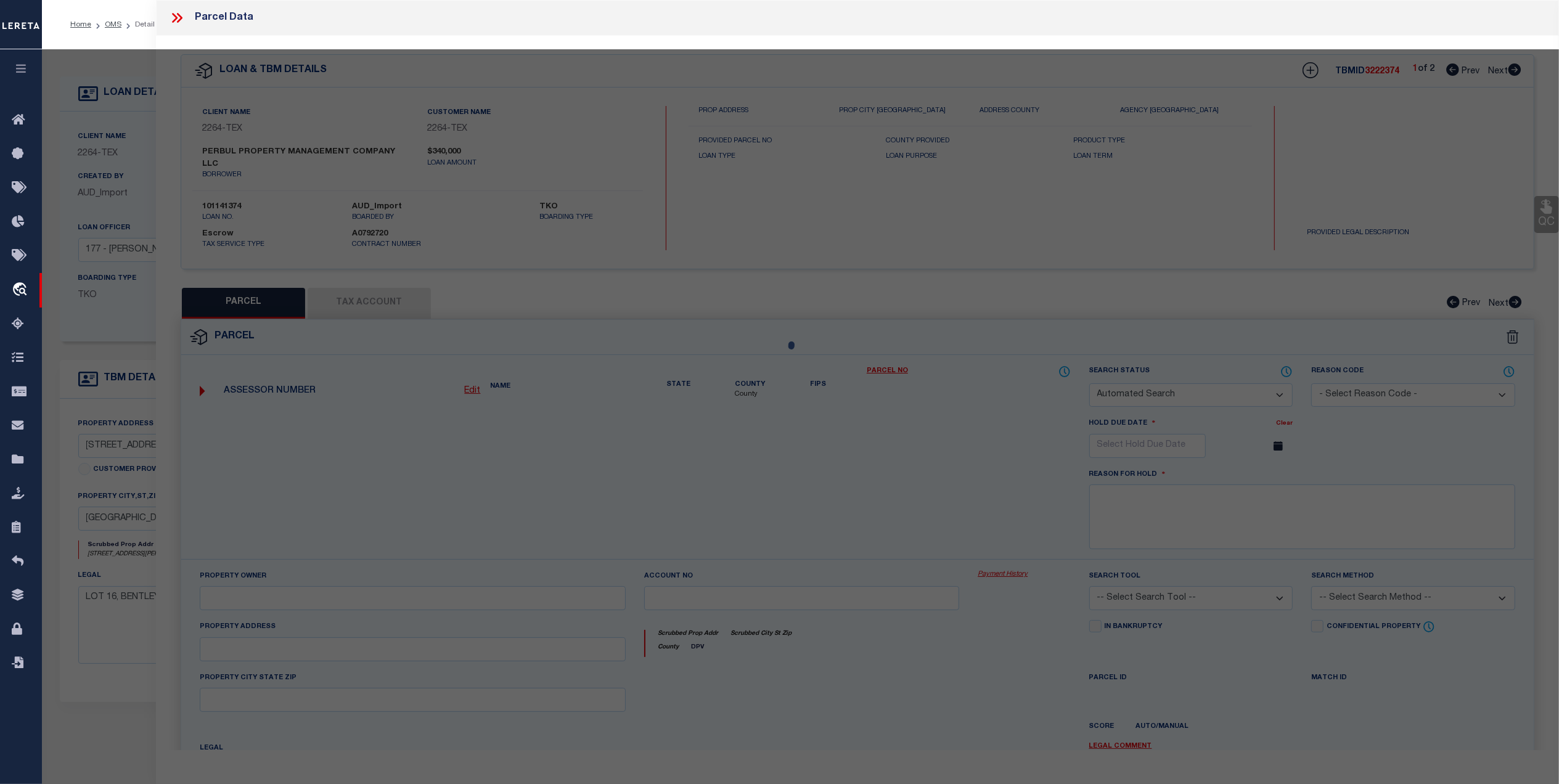
checkbox input "false"
select select "CP"
type input "PERBUL PROPERTY MANAGEMENT COMPANY LLC"
select select
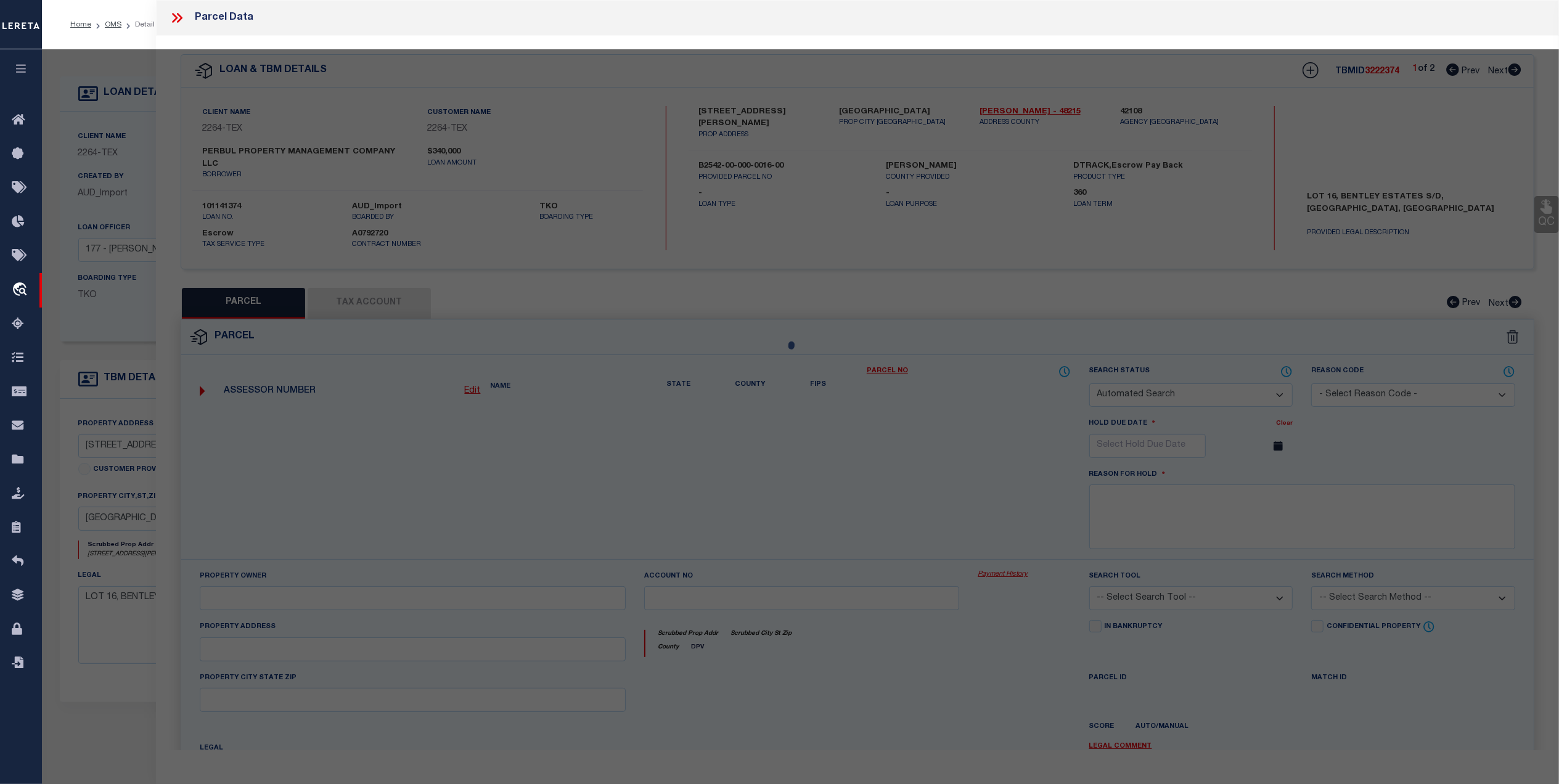
type input "4823 S JACKSON RD"
checkbox input "false"
type input "EDINBURG TX 78539"
type textarea "BENTLEY ESTATES LOT 16"
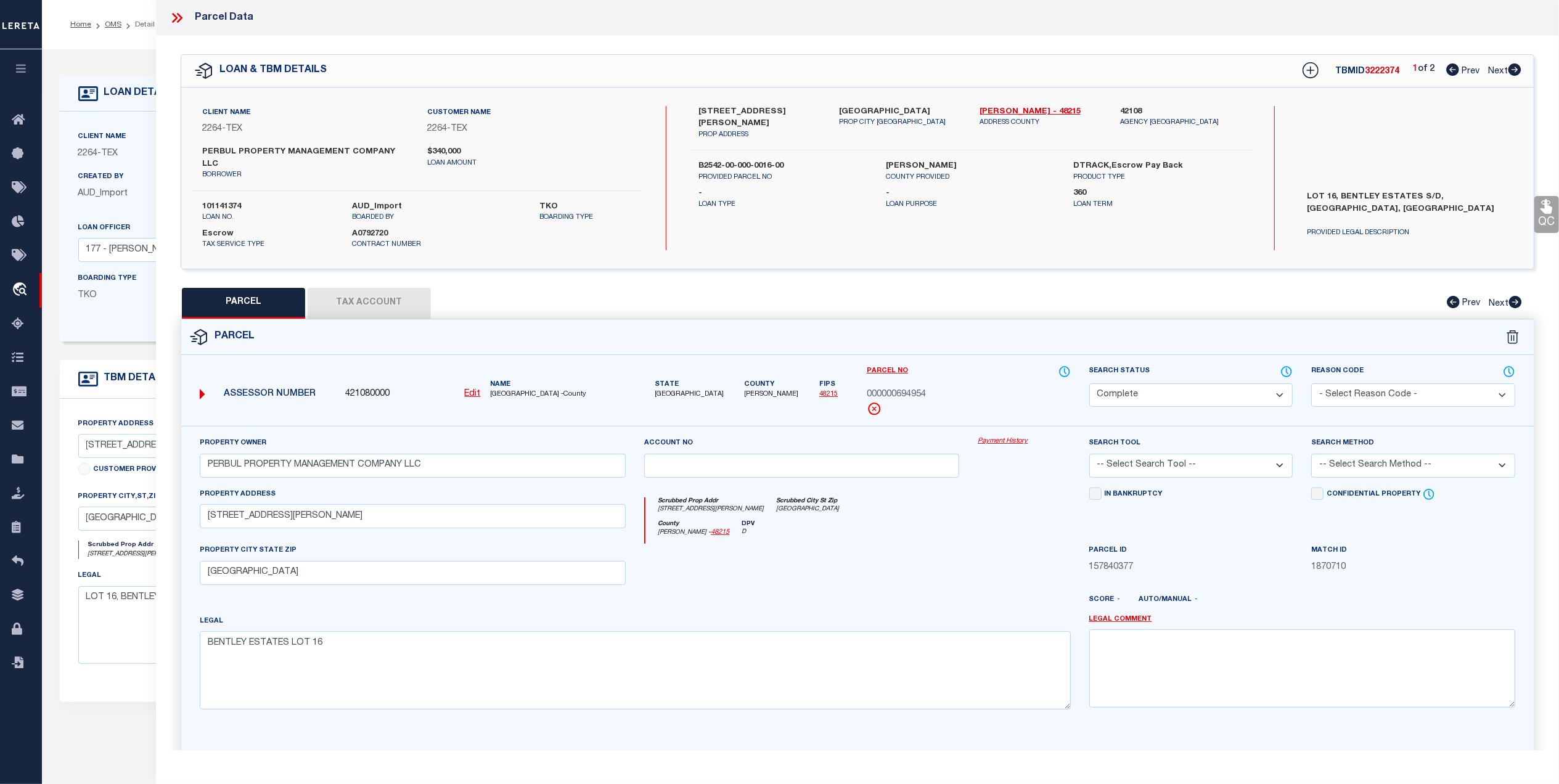
click at [1132, 110] on label "42108" at bounding box center [1181, 112] width 122 height 13
copy label "42108"
click at [1001, 232] on div "4823 S JACKSON RD PROP ADDRESS EDINBURG TX 78539 PROP CITY ST ZIP Hidalgo - 482…" at bounding box center [971, 178] width 564 height 145
click at [18, 73] on icon "button" at bounding box center [21, 68] width 14 height 11
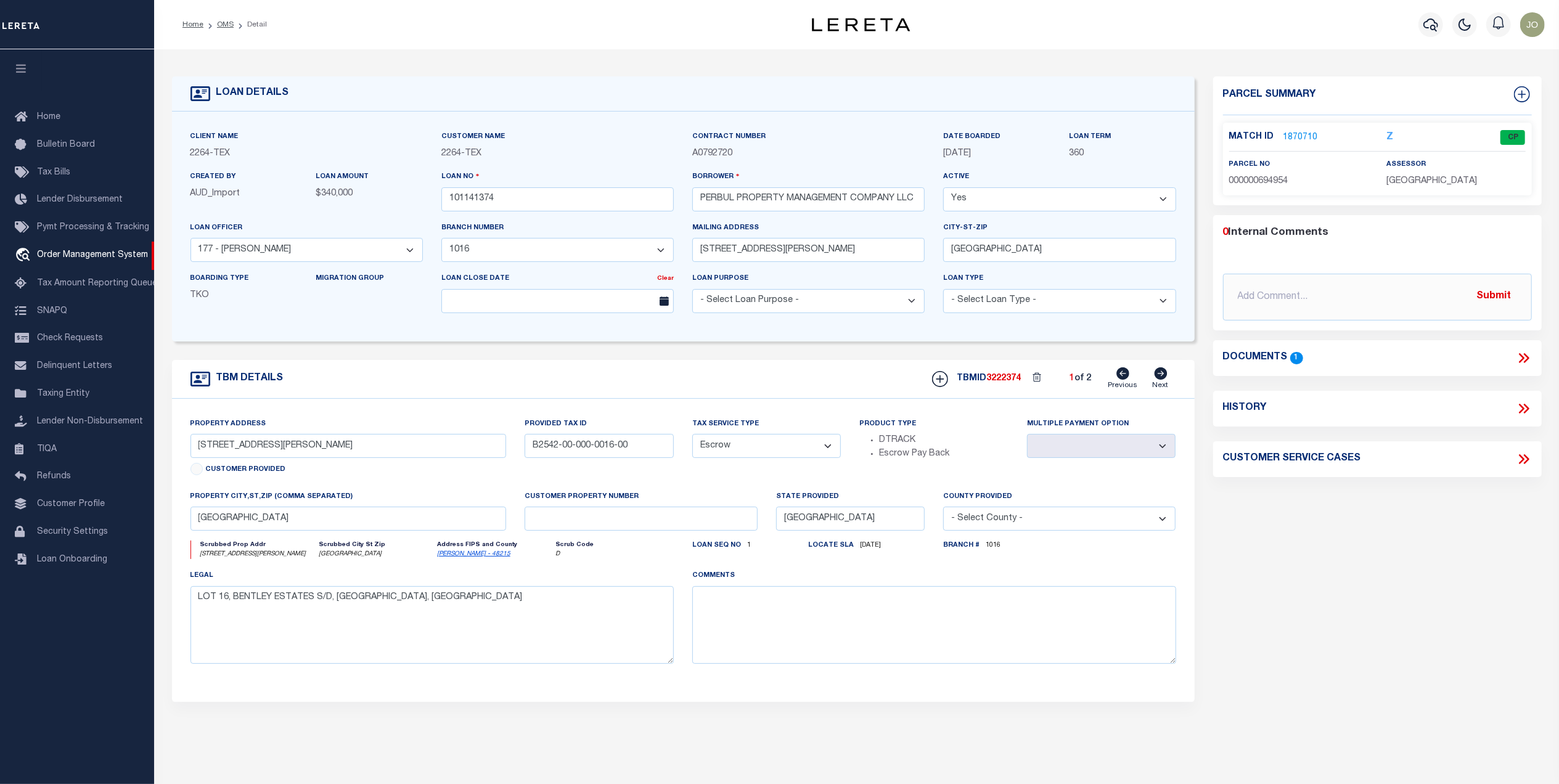
click at [1295, 135] on link "1870710" at bounding box center [1300, 137] width 34 height 13
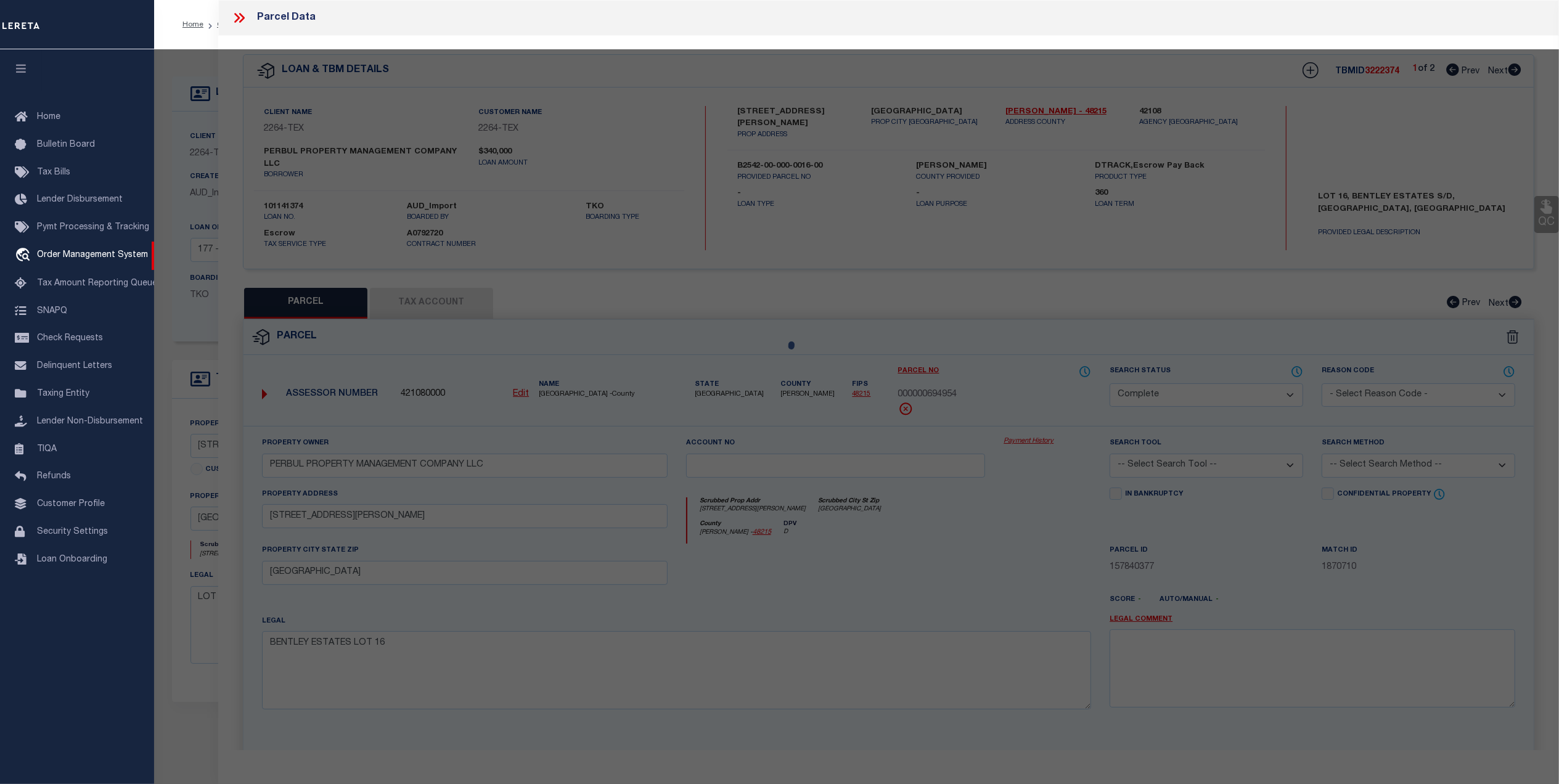
select select "AS"
checkbox input "false"
select select "CP"
type input "PERBUL PROPERTY MANAGEMENT COMPANY LLC"
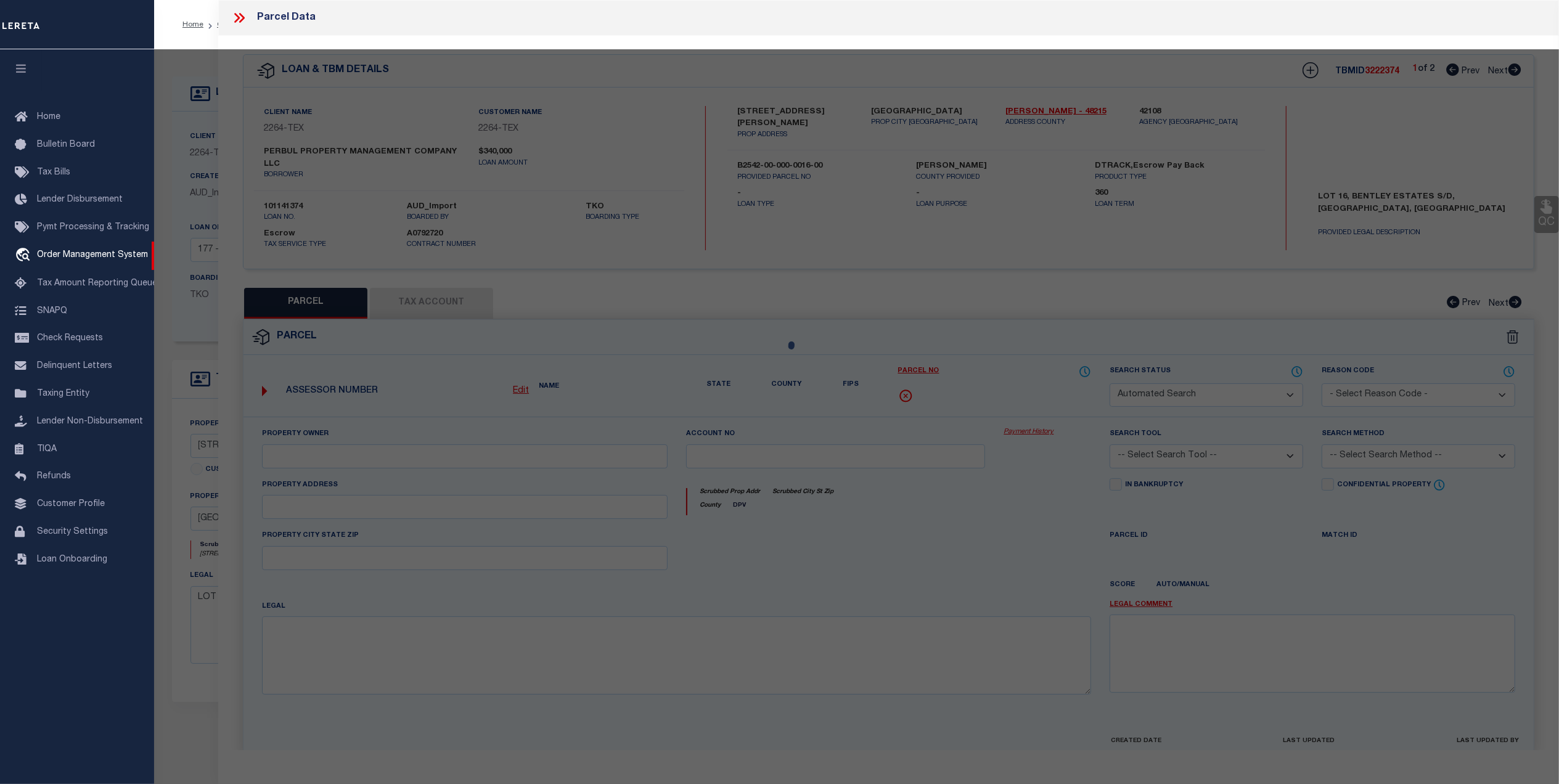
select select
type input "4823 S JACKSON RD"
checkbox input "false"
type input "EDINBURG TX 78539"
type textarea "BENTLEY ESTATES LOT 16"
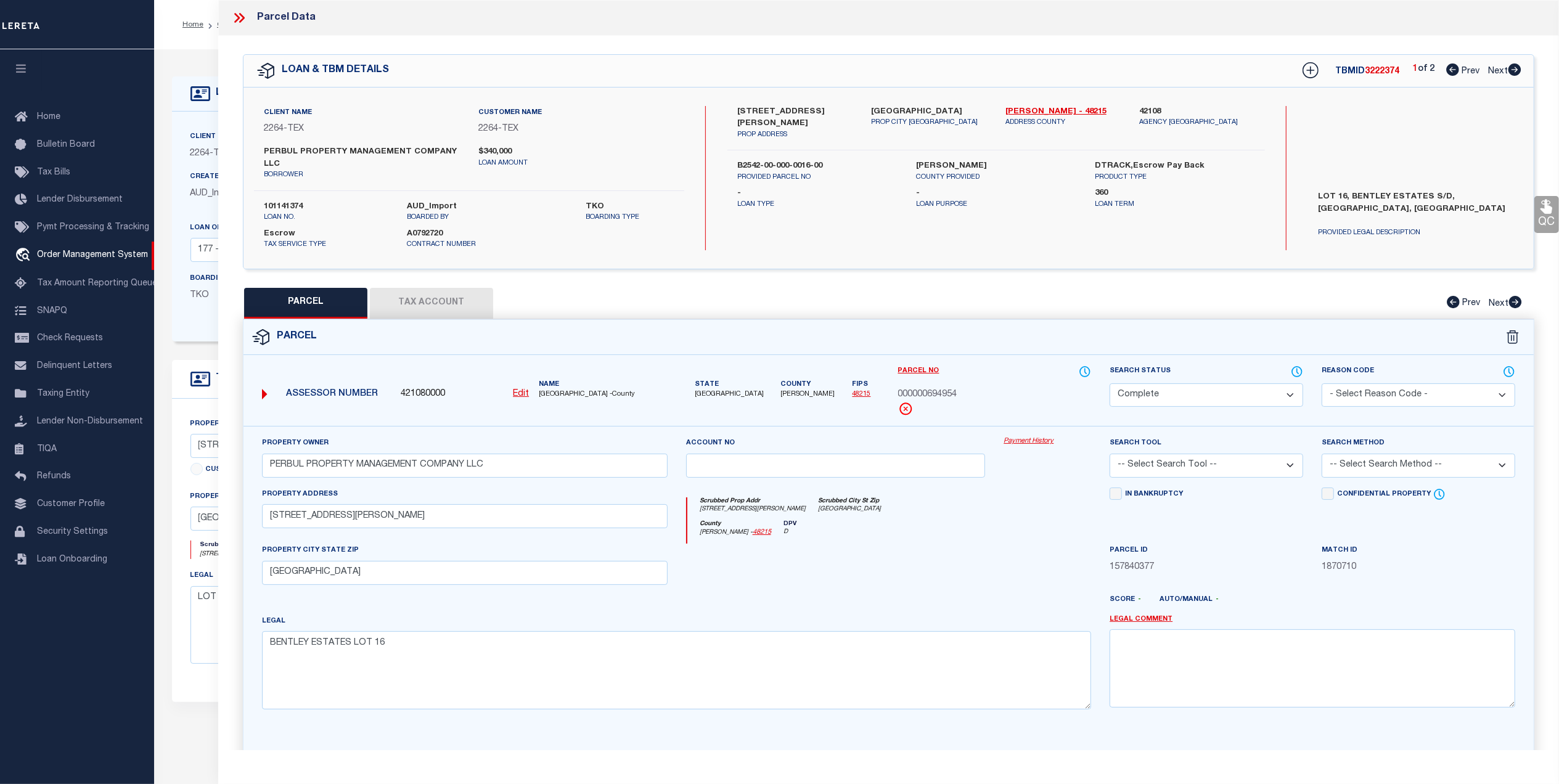
click at [440, 299] on button "Tax Account" at bounding box center [431, 303] width 124 height 31
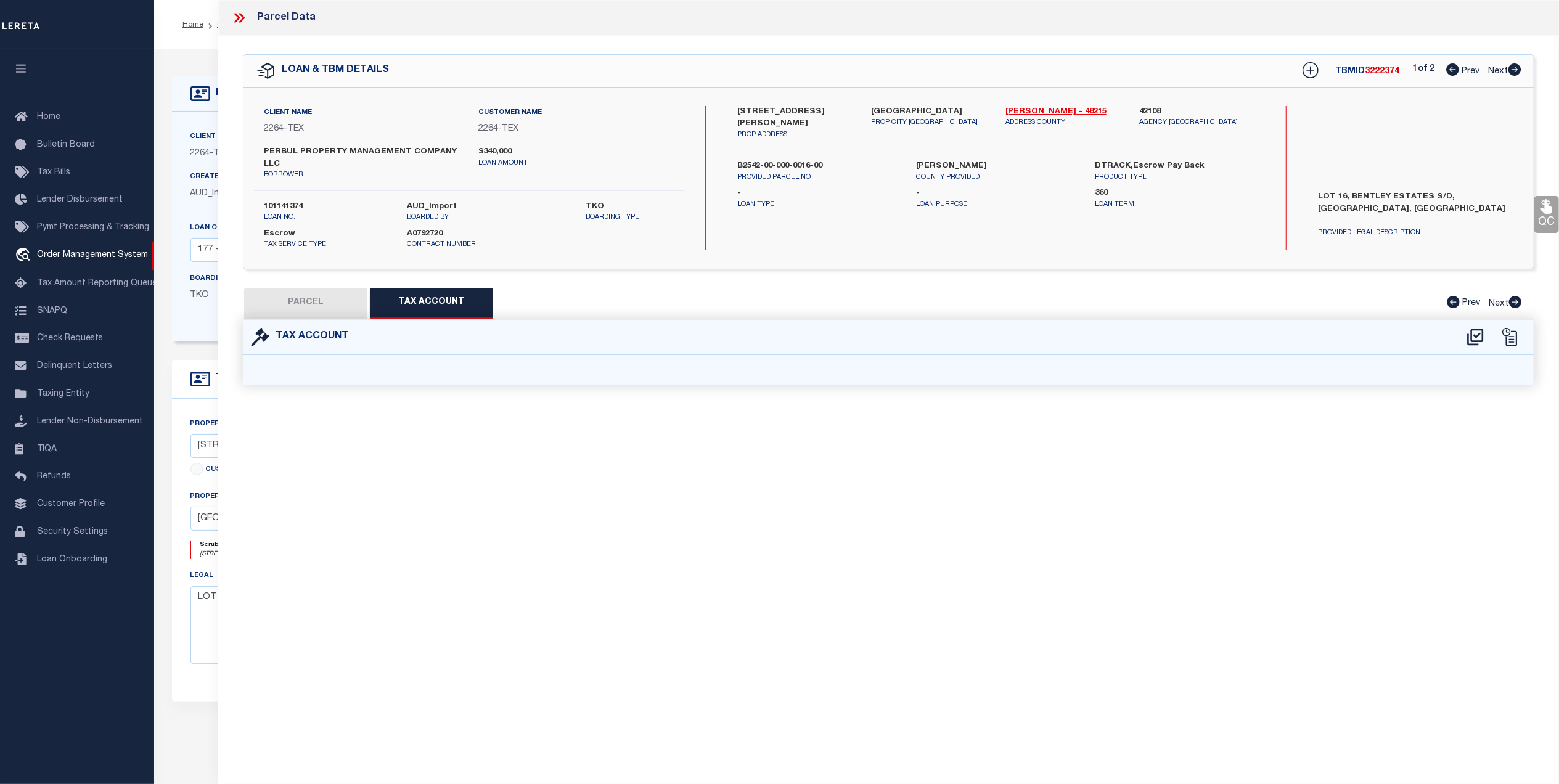
select select "100"
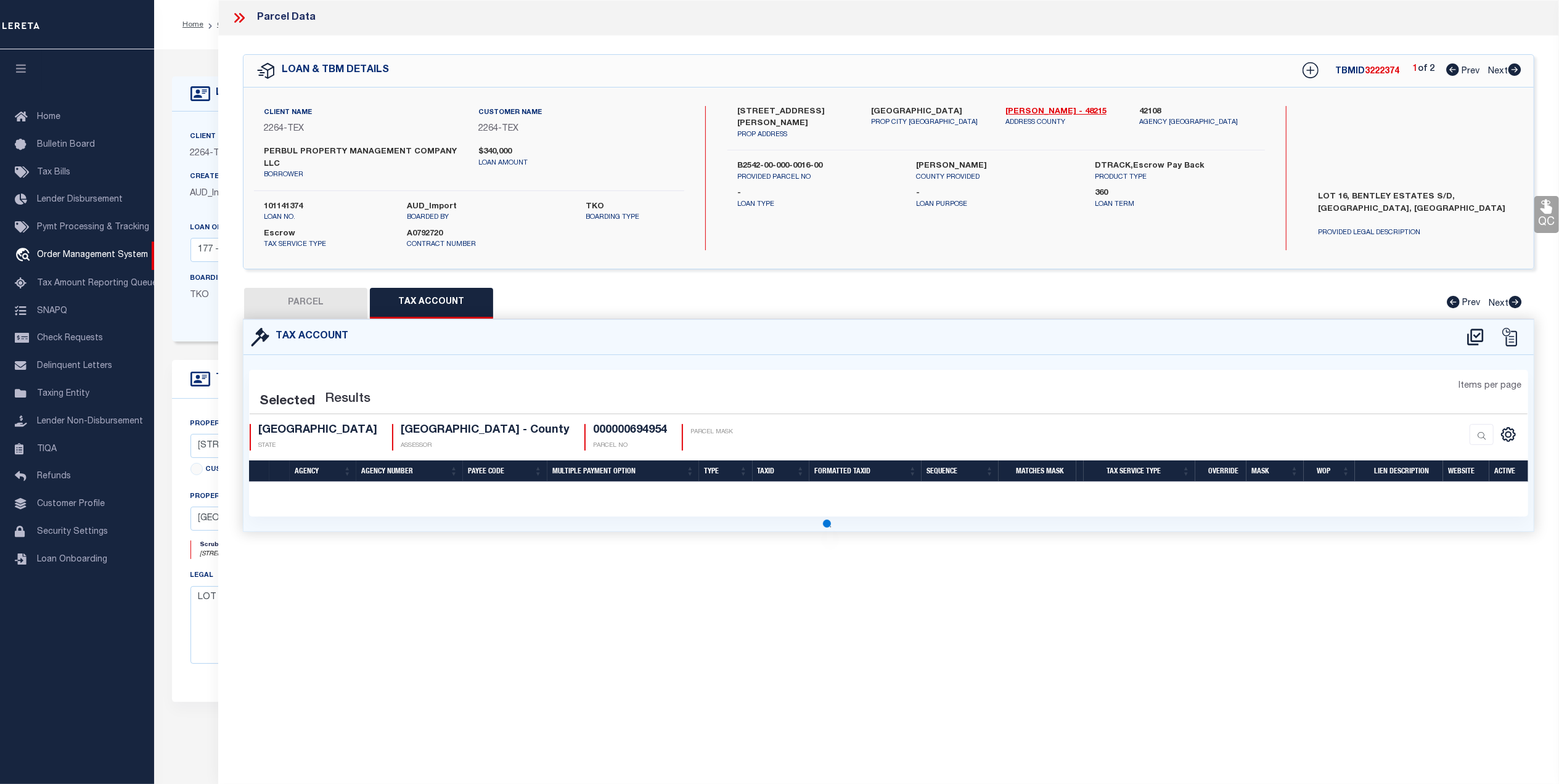
select select "100"
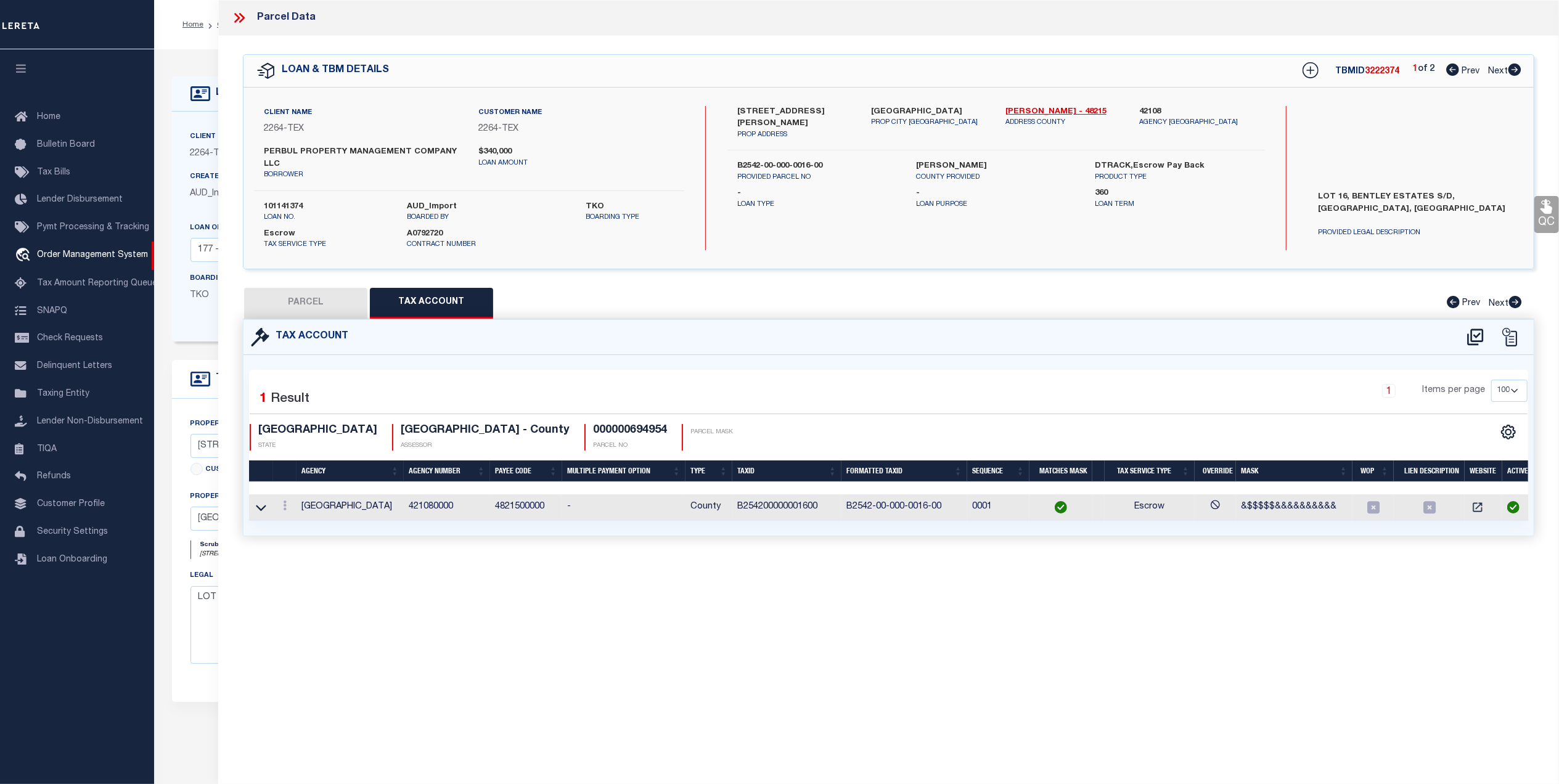
click at [626, 597] on div "Parcel Data QC QC QC - Select Status - Ready to QC" at bounding box center [889, 375] width 1341 height 750
click at [610, 561] on div "Tax Account 1 1" at bounding box center [888, 442] width 1310 height 246
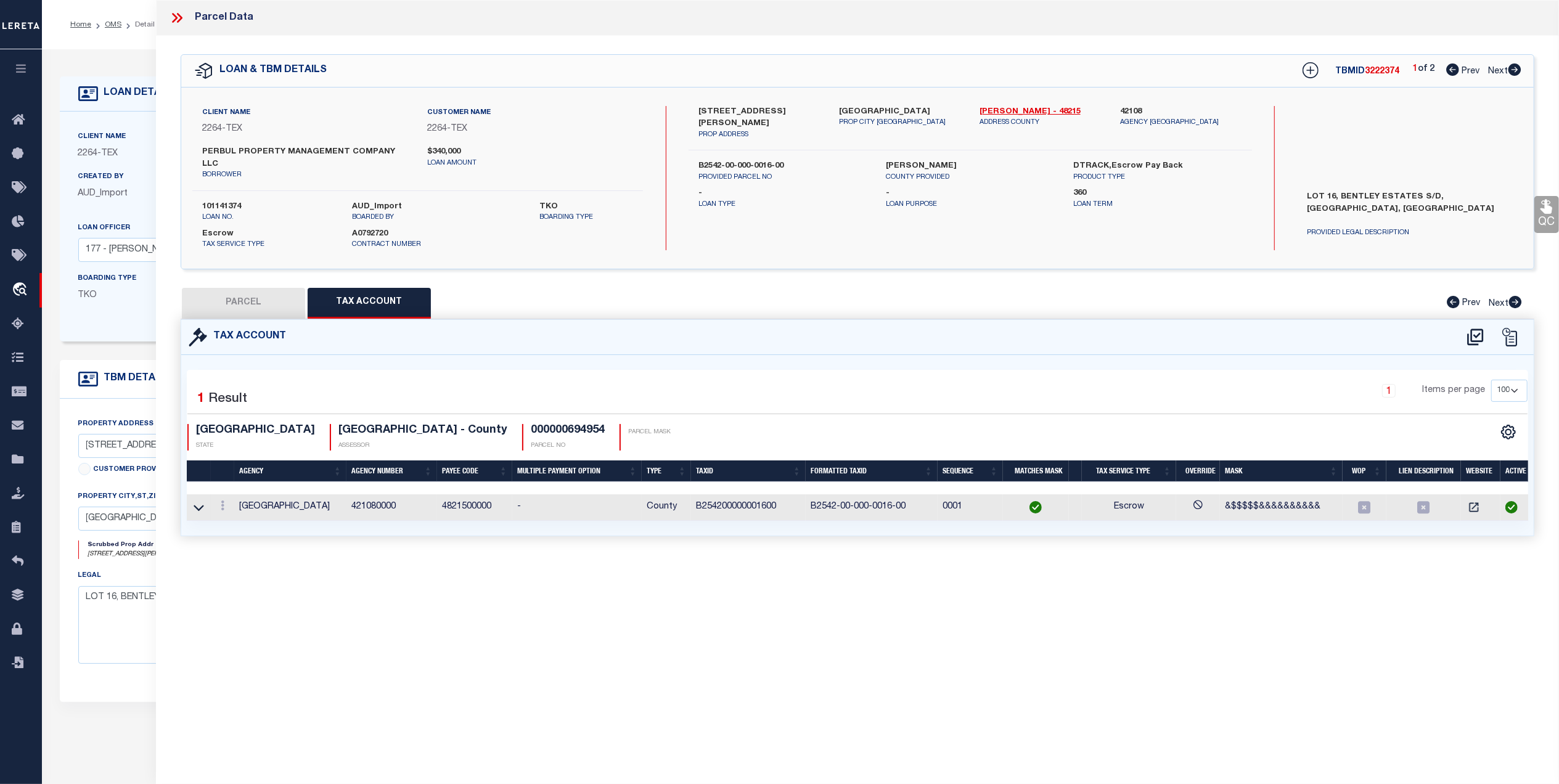
click at [626, 548] on div "Tax Account 1 1" at bounding box center [857, 442] width 1372 height 246
click at [691, 585] on div "Parcel Data QC QC QC - Select Status - Ready to QC" at bounding box center [858, 375] width 1404 height 750
click at [793, 580] on div "Parcel Data QC QC QC - Select Status - Ready to QC" at bounding box center [858, 375] width 1404 height 750
click at [906, 424] on div "CSV Export Selected Print Show Filter Show Search Columns 0: 1: 2: Agency 3: Ag…" at bounding box center [1193, 438] width 670 height 27
click at [659, 332] on div "Tax Account" at bounding box center [858, 338] width 1353 height 35
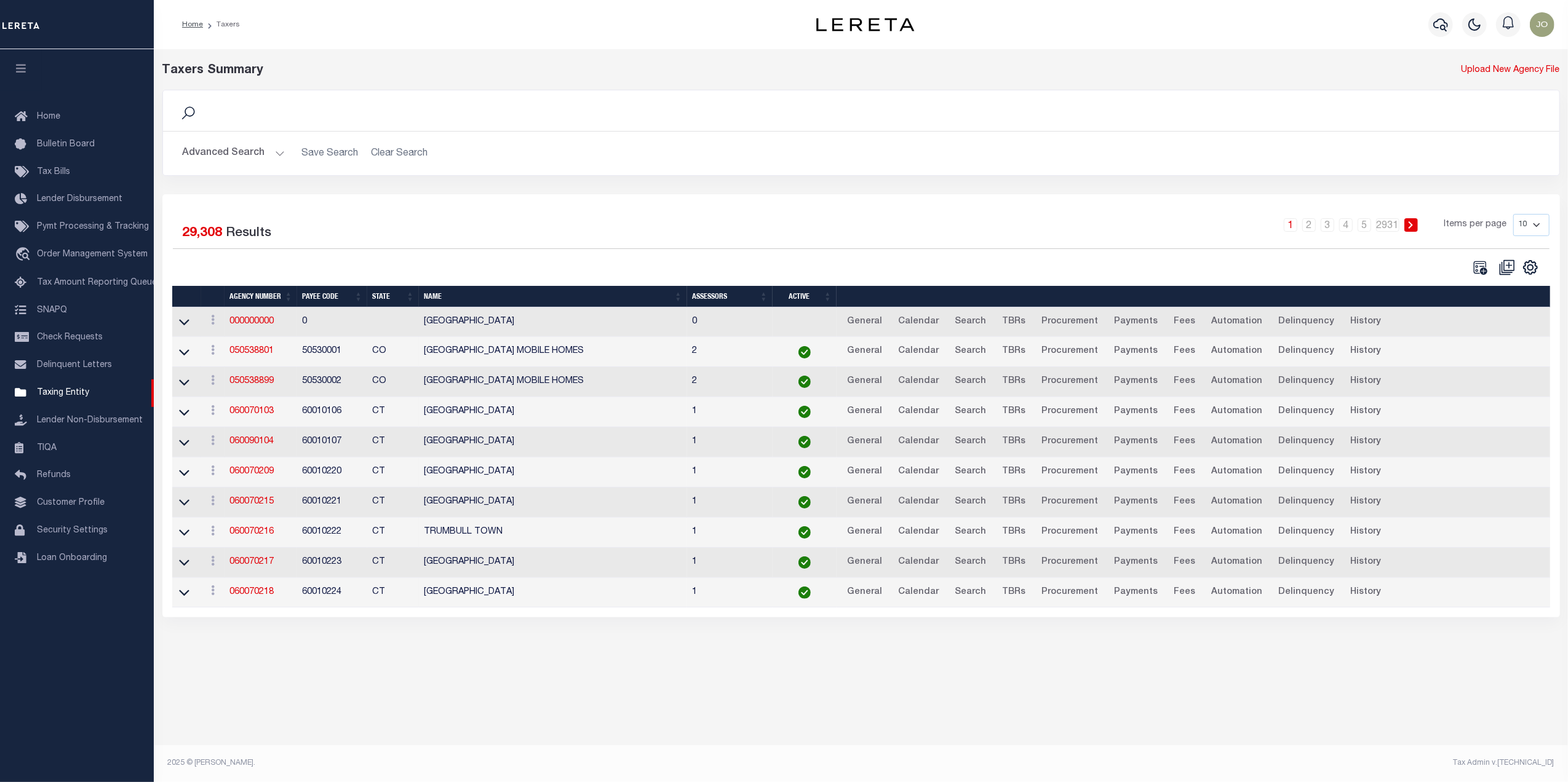
click at [497, 258] on div "Selected 29,308 Results 1 2 3 4 5 … 2931 Items per page 10 25 50 100" at bounding box center [860, 245] width 1396 height 62
click at [267, 147] on button "Advanced Search" at bounding box center [234, 153] width 102 height 24
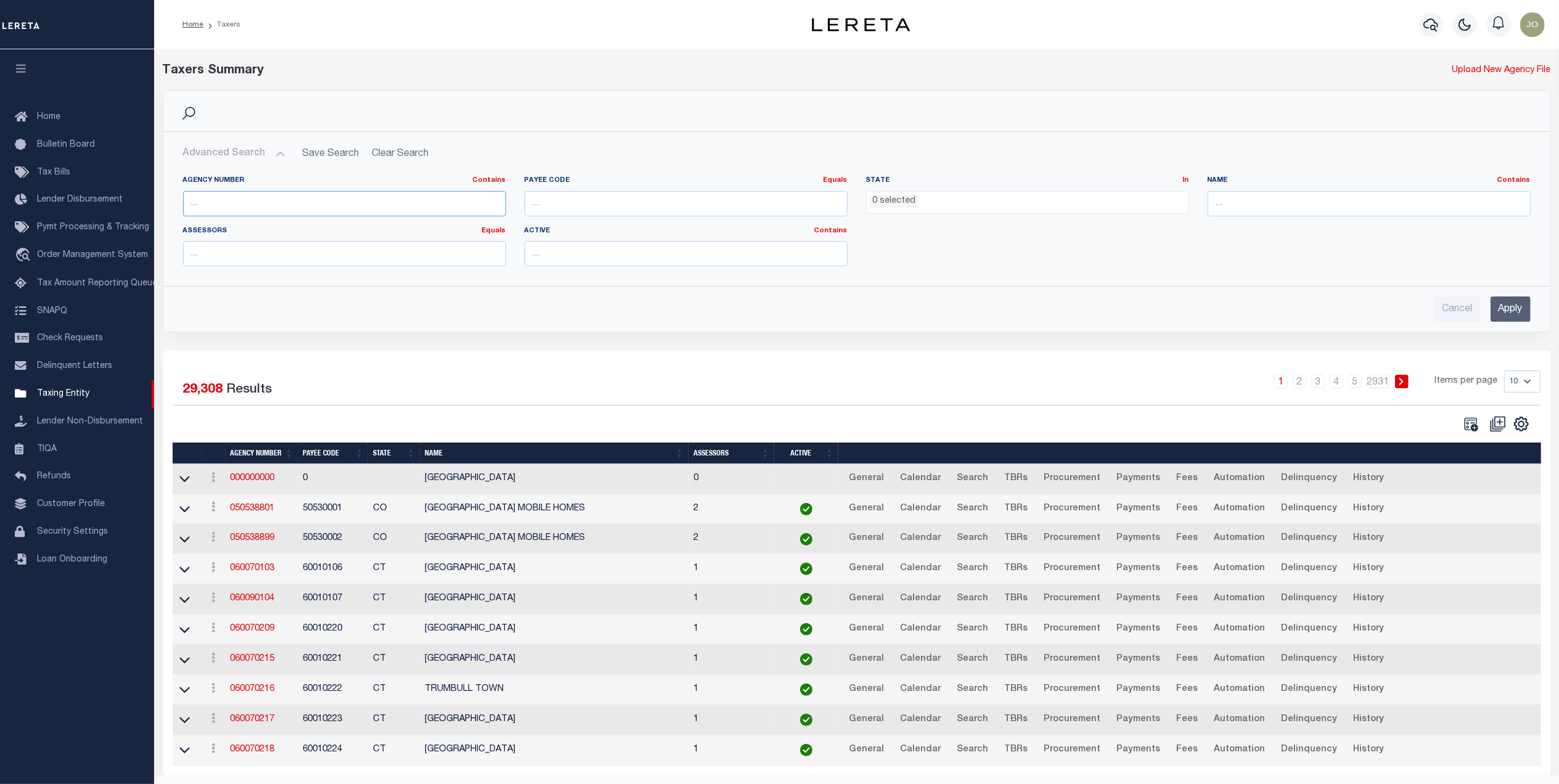
click at [269, 203] on input "text" at bounding box center [345, 203] width 323 height 25
paste input "42108"
type input "42108"
click at [1504, 316] on input "Apply" at bounding box center [1511, 309] width 40 height 25
